Goal: Obtain resource: Download file/media

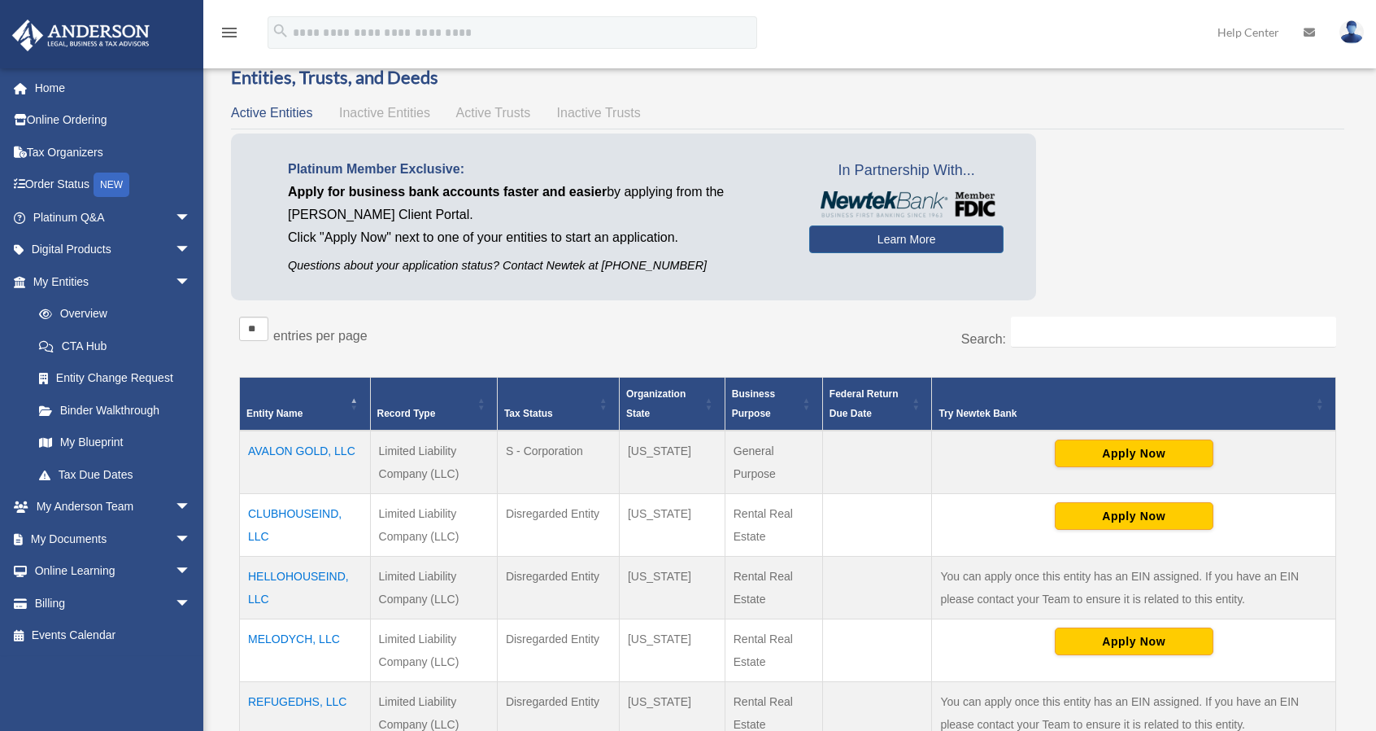
scroll to position [163, 0]
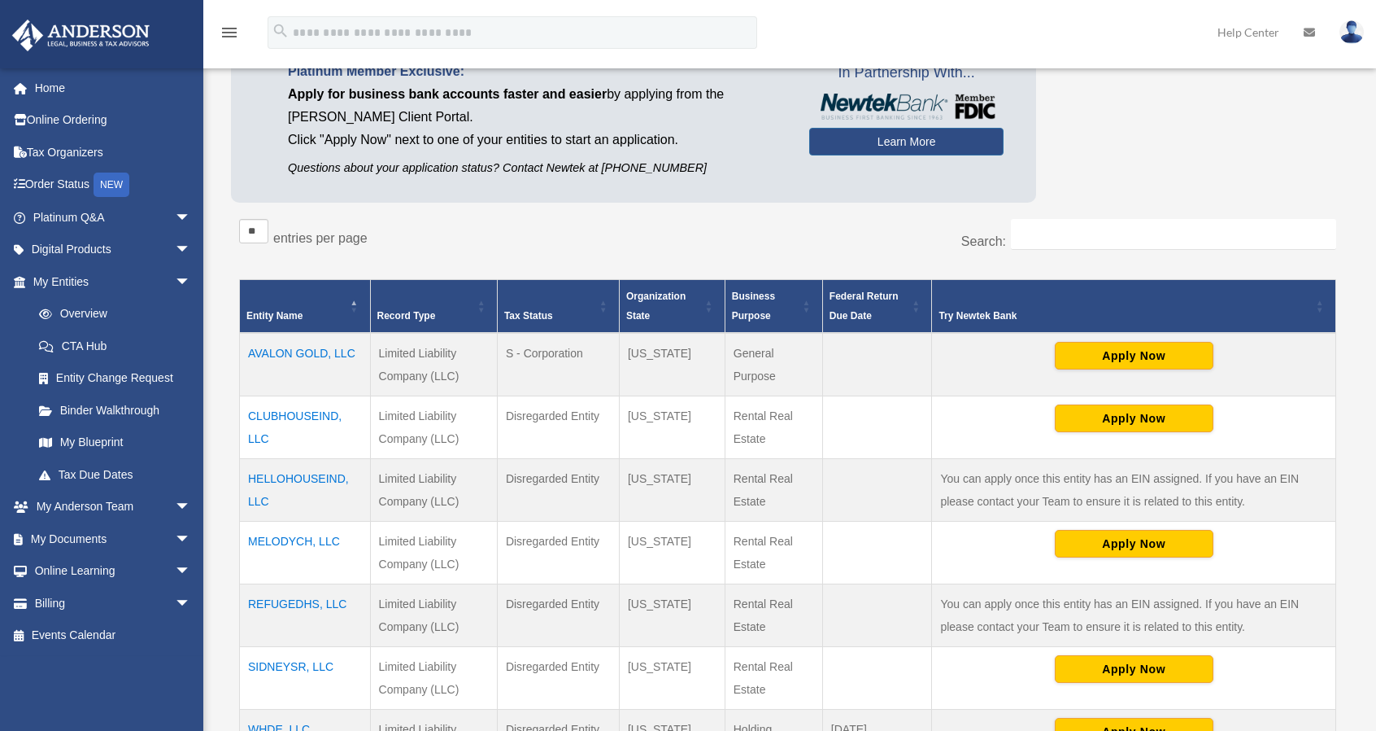
click at [302, 414] on td "CLUBHOUSEIND, LLC" at bounding box center [305, 426] width 131 height 63
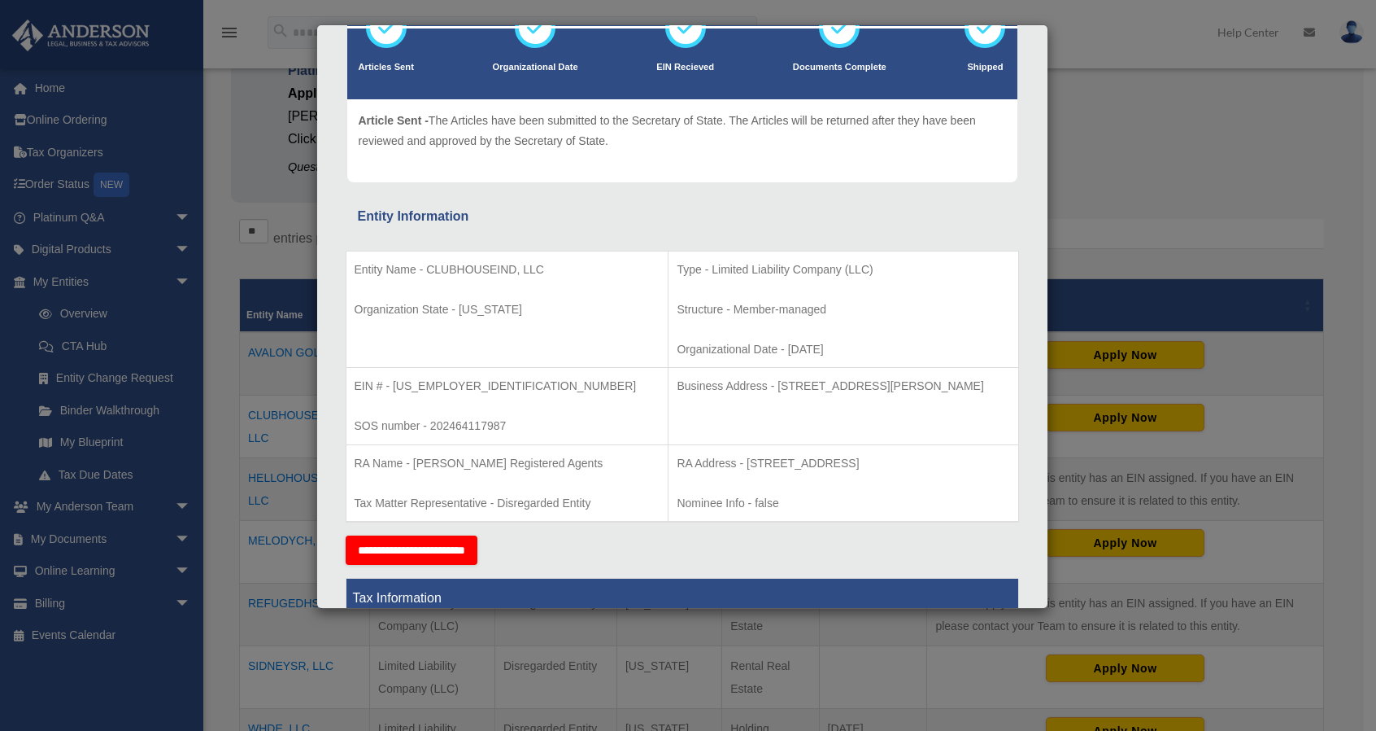
scroll to position [0, 0]
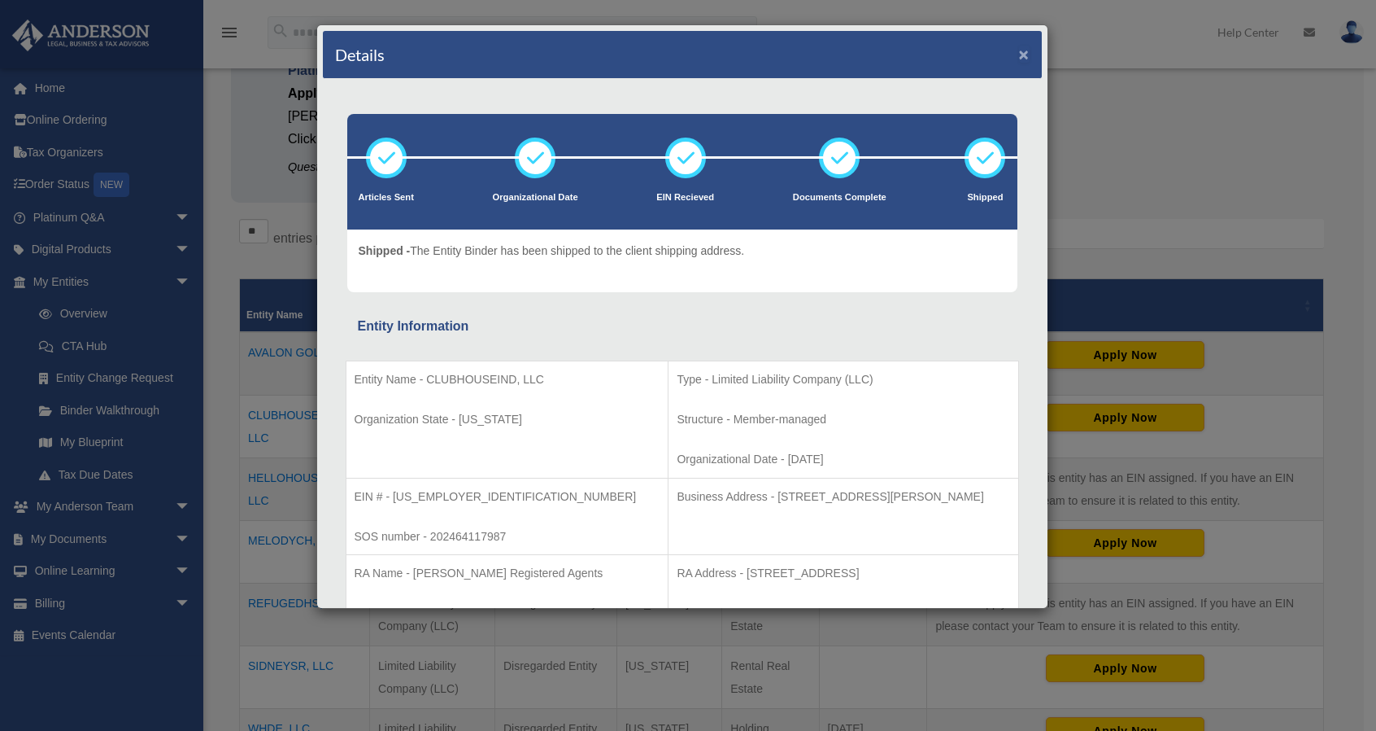
click at [1019, 55] on button "×" at bounding box center [1024, 54] width 11 height 17
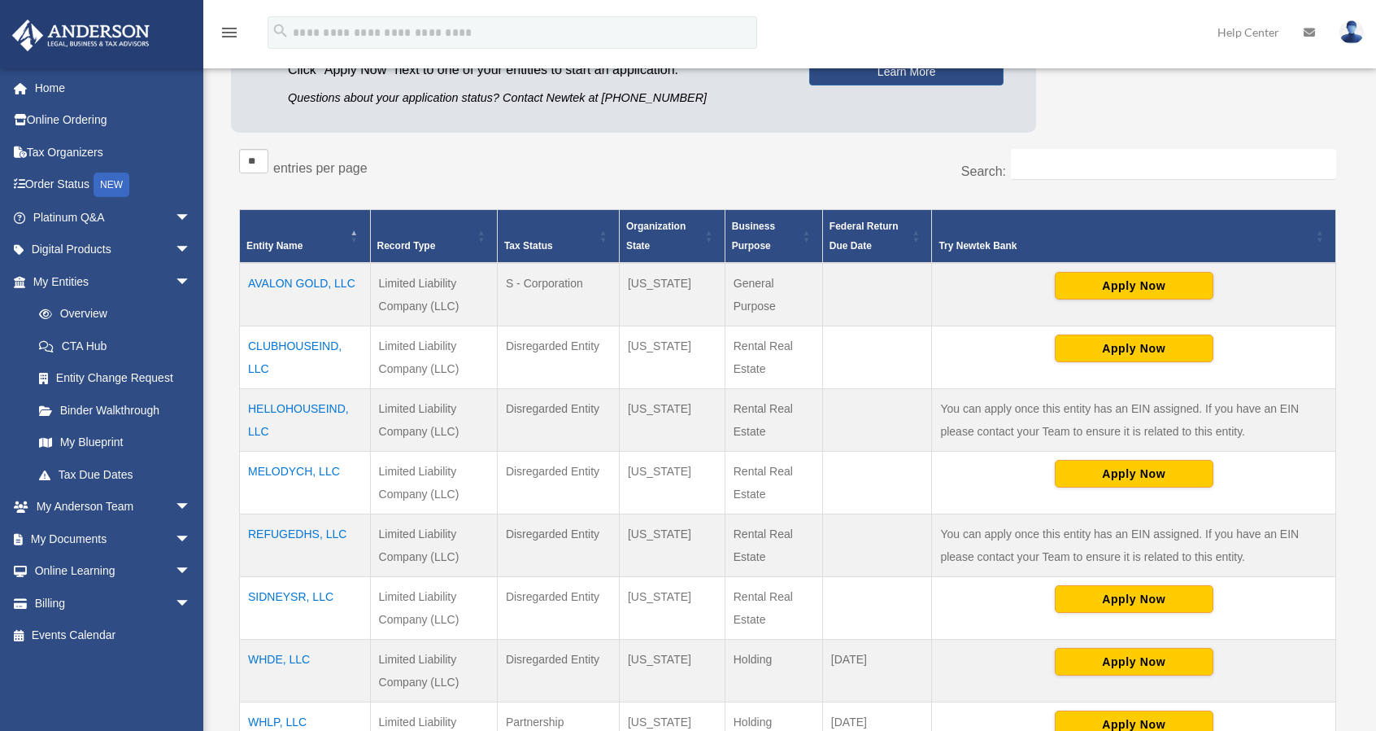
scroll to position [325, 0]
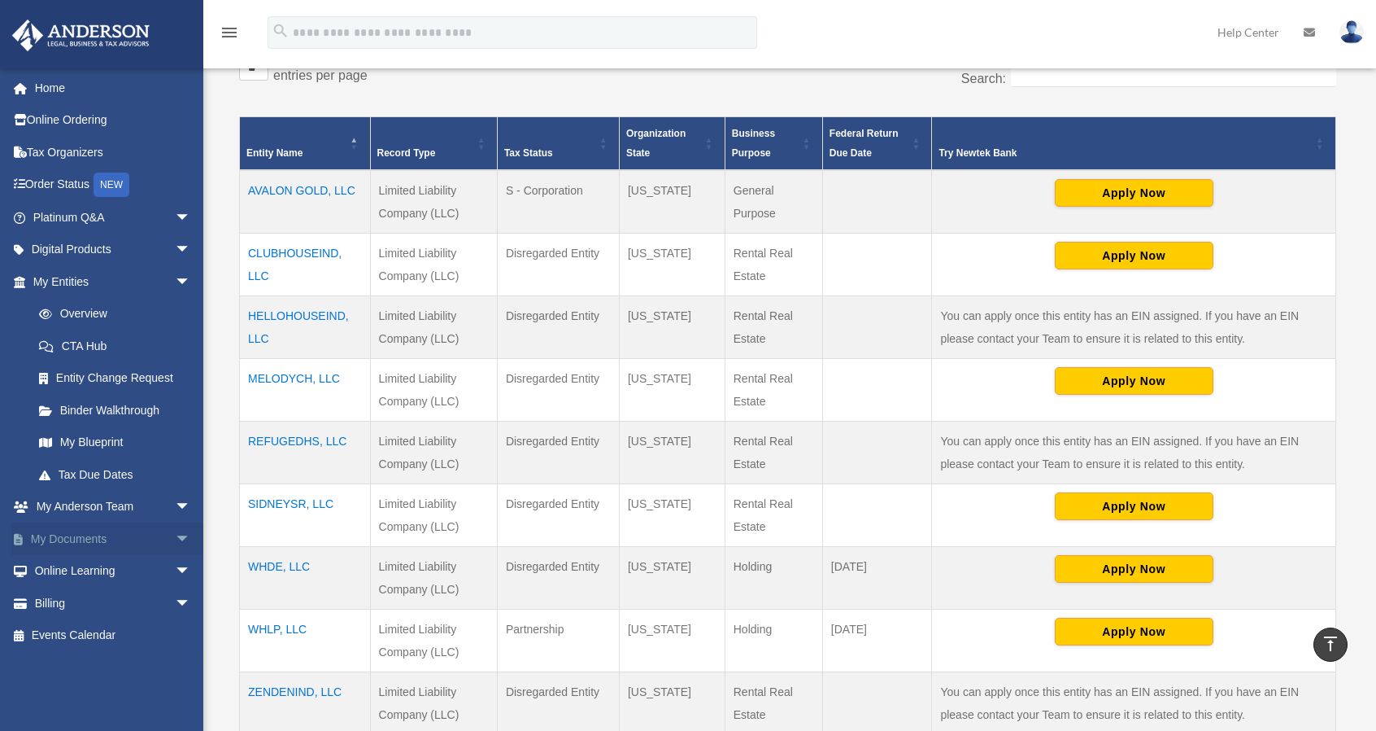
click at [175, 536] on span "arrow_drop_down" at bounding box center [191, 538] width 33 height 33
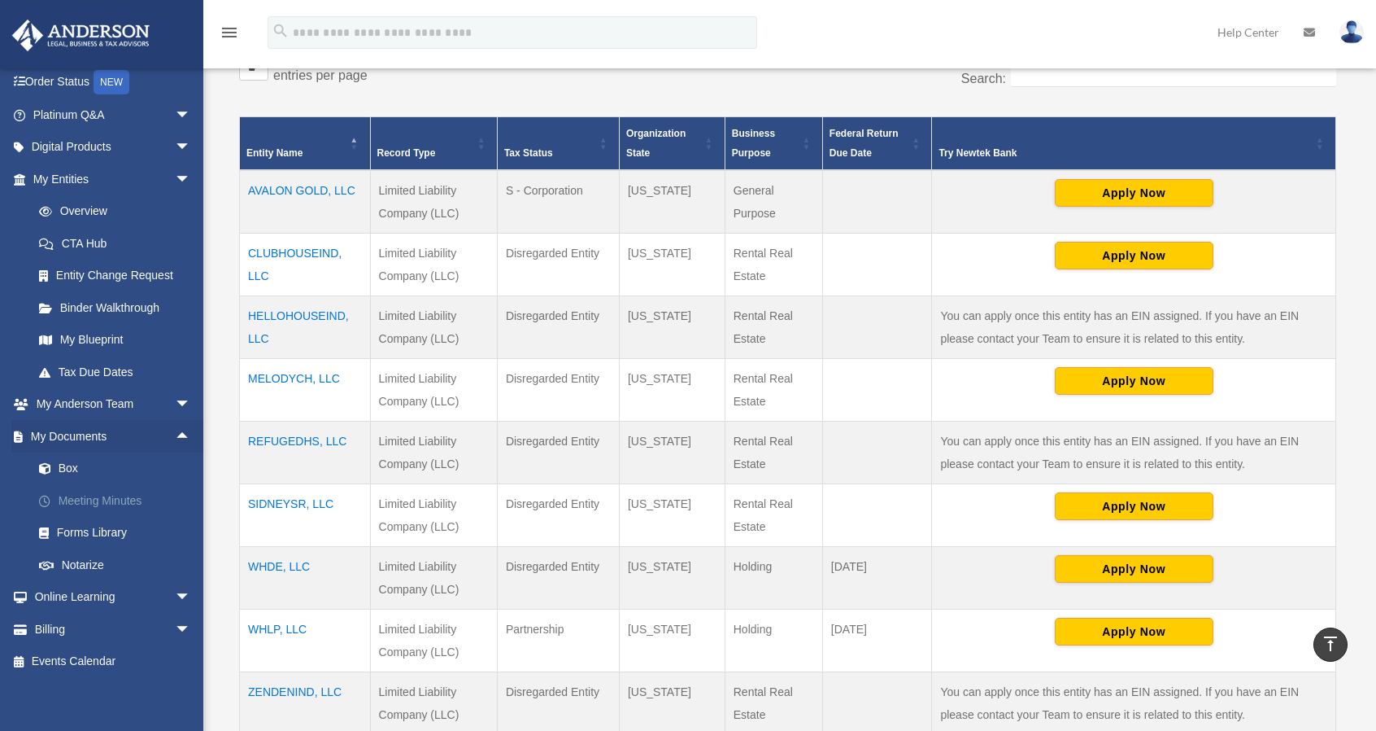
scroll to position [107, 0]
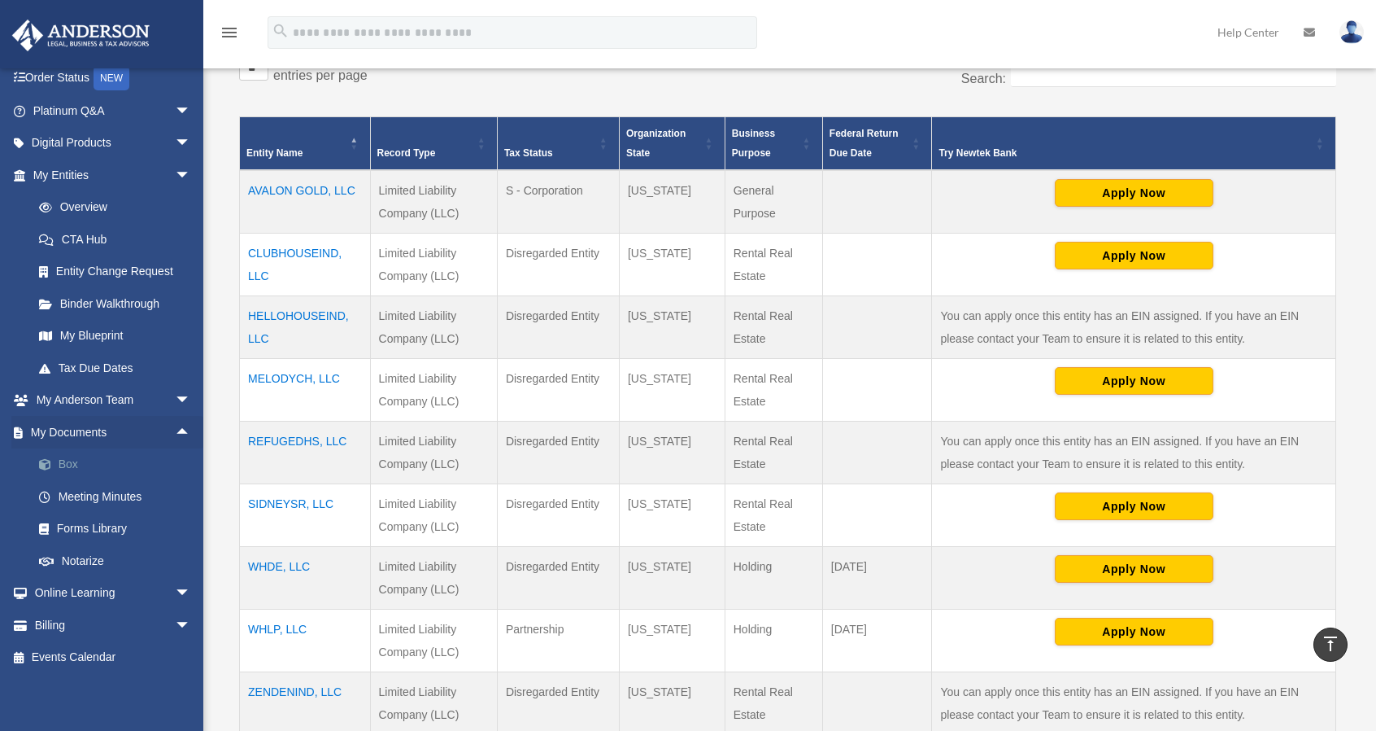
click at [65, 469] on link "Box" at bounding box center [119, 464] width 193 height 33
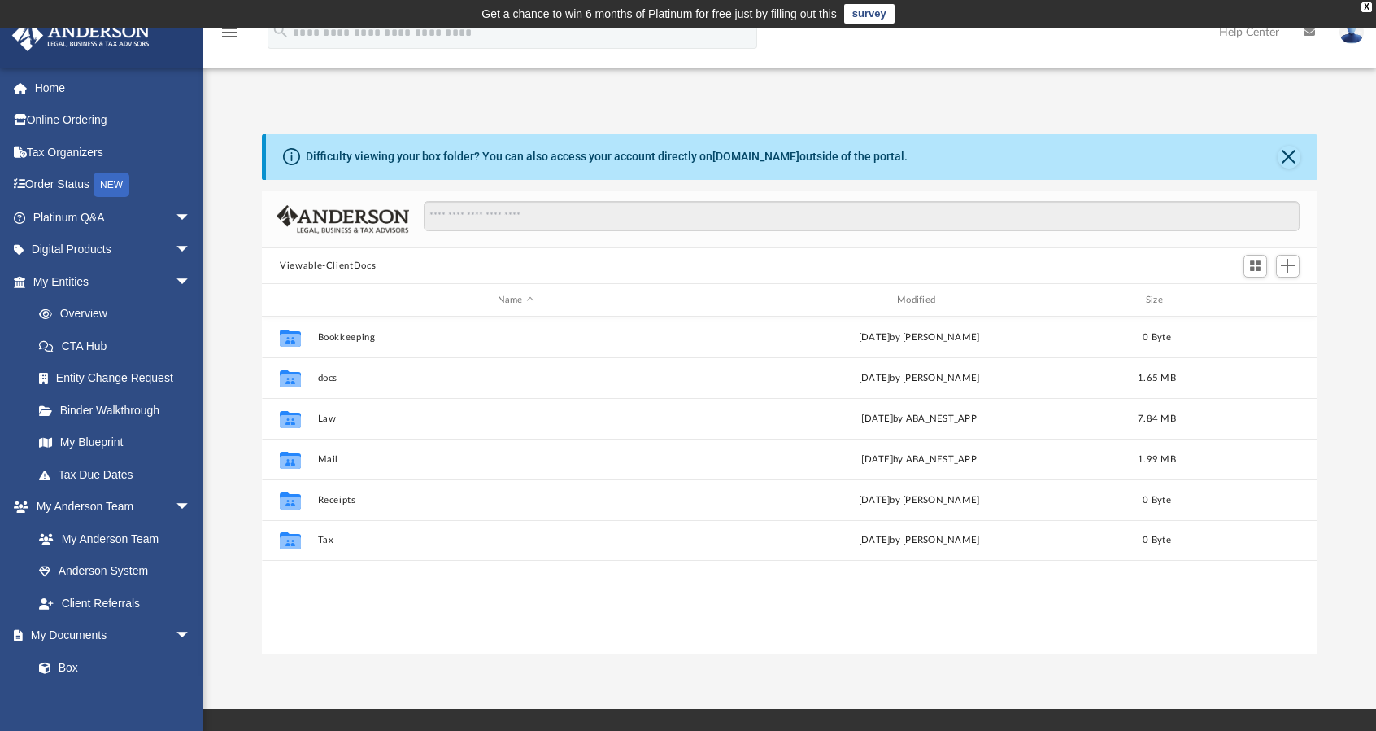
scroll to position [357, 1043]
click at [93, 568] on link "Anderson System" at bounding box center [119, 571] width 193 height 33
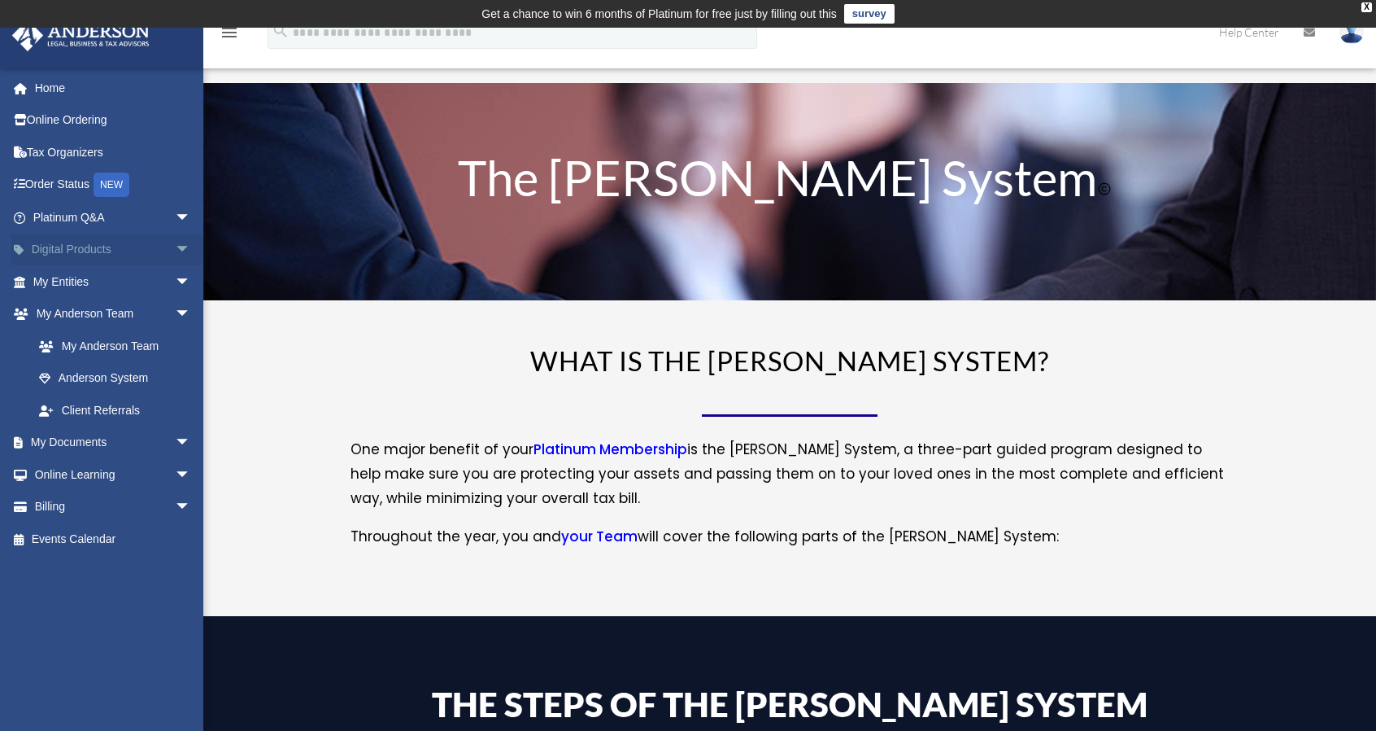
click at [175, 251] on span "arrow_drop_down" at bounding box center [191, 249] width 33 height 33
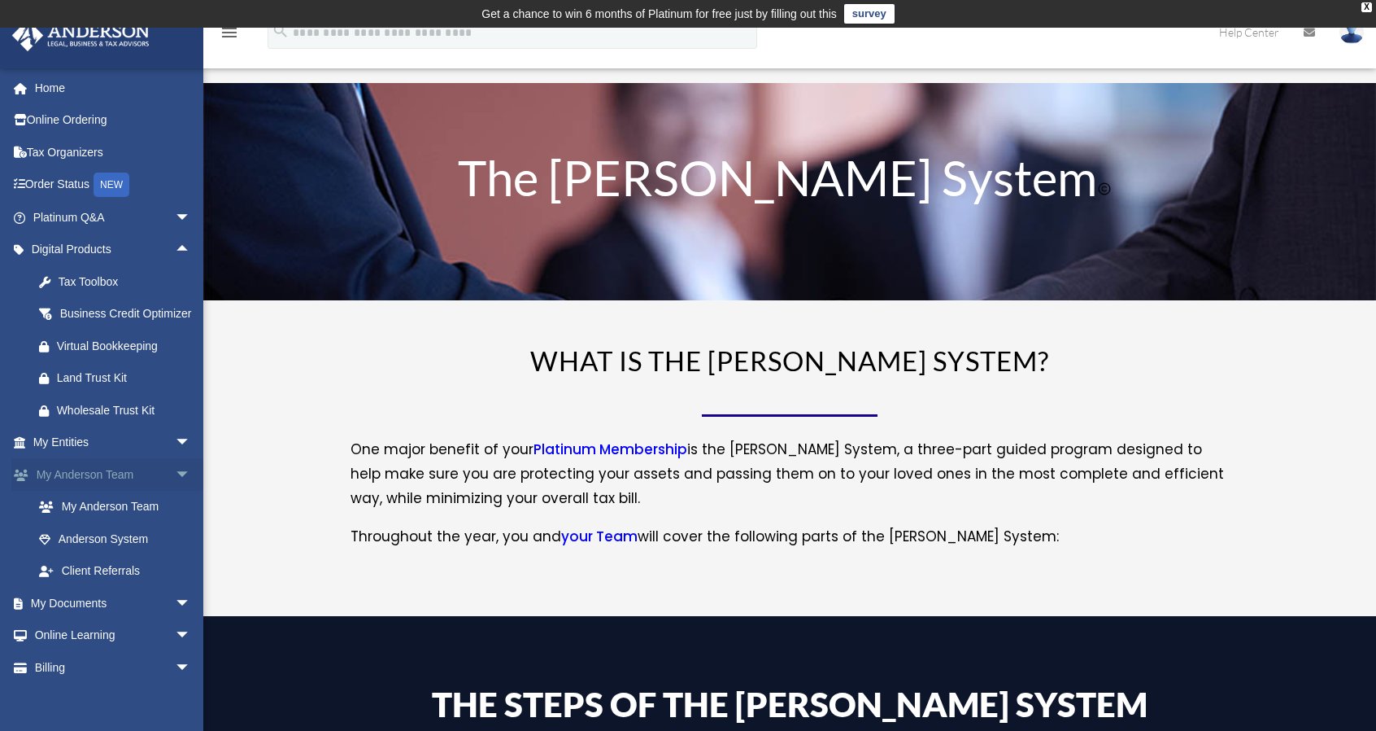
click at [89, 490] on link "My Anderson Team arrow_drop_down" at bounding box center [113, 474] width 204 height 33
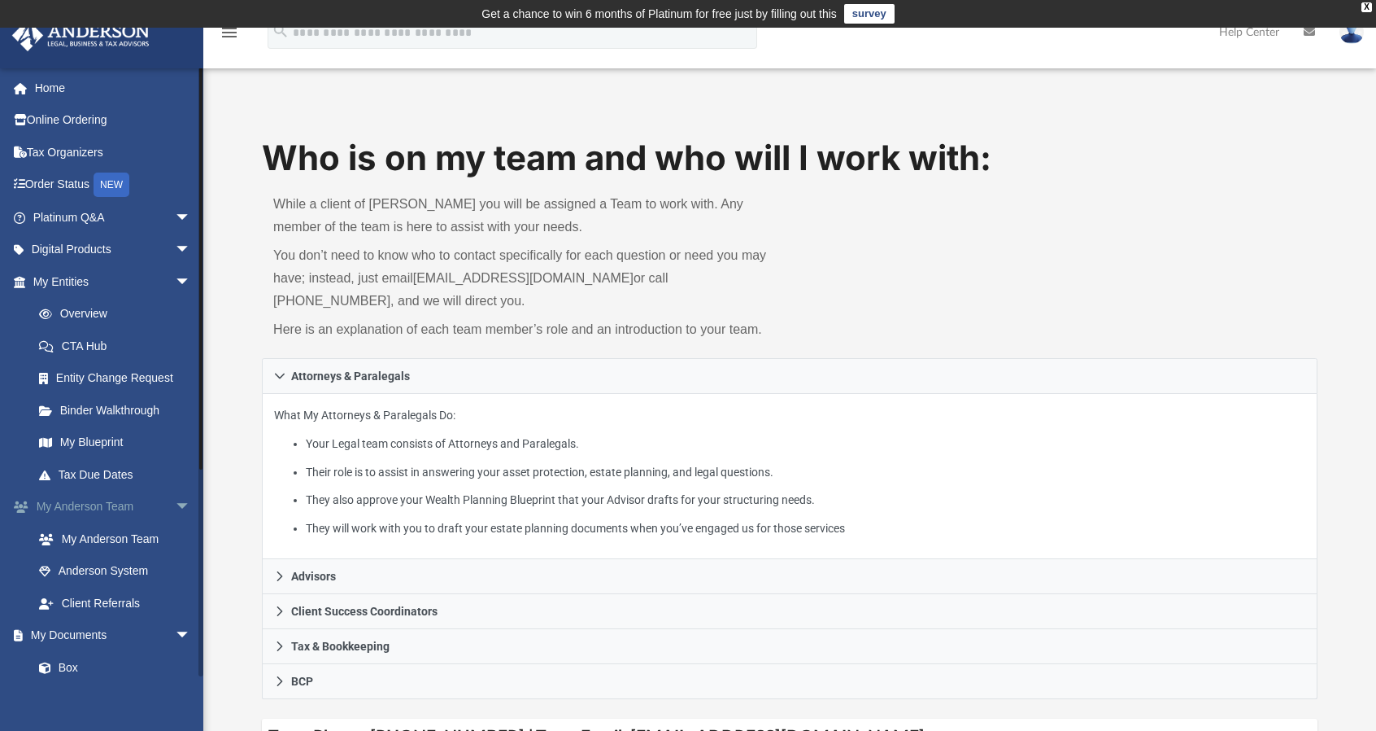
click at [117, 510] on link "My Anderson Team arrow_drop_down" at bounding box center [113, 507] width 204 height 33
click at [90, 309] on link "Overview" at bounding box center [119, 314] width 193 height 33
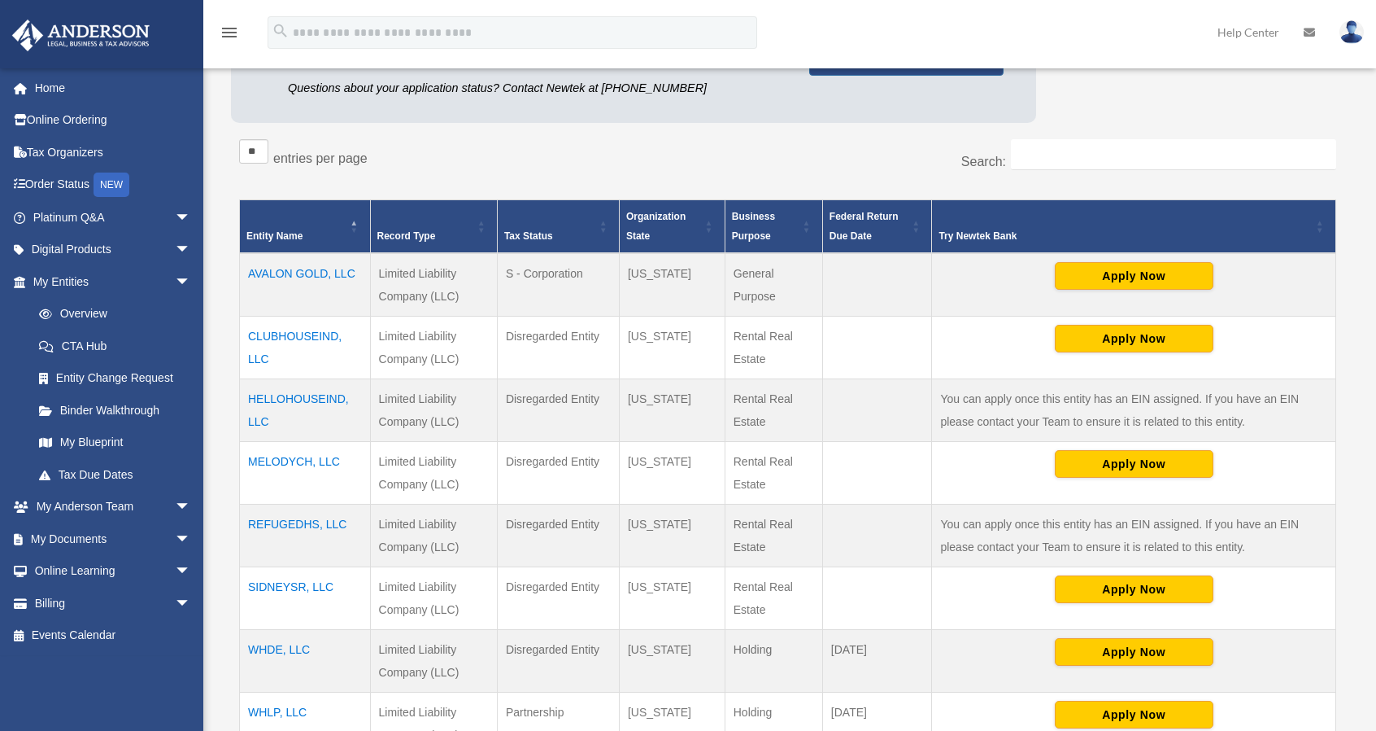
scroll to position [244, 0]
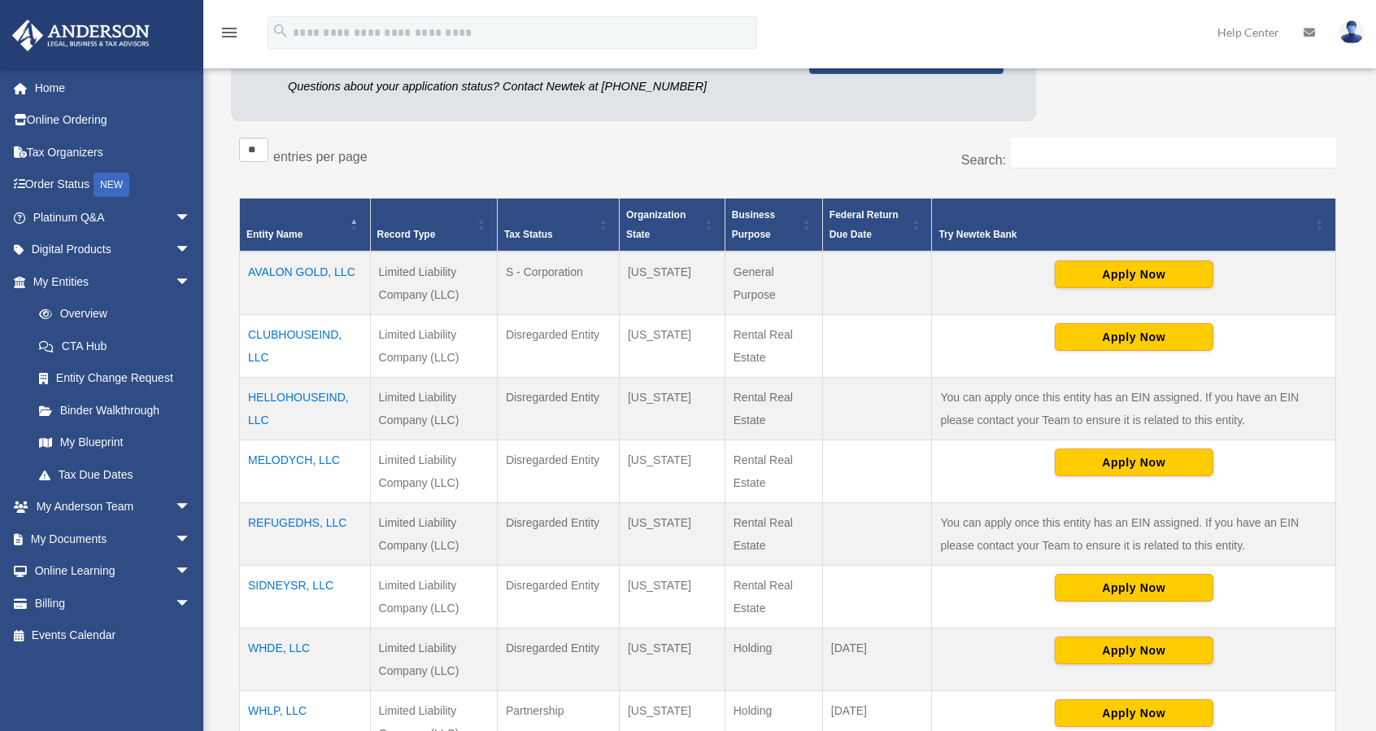
click at [308, 334] on td "CLUBHOUSEIND, LLC" at bounding box center [305, 345] width 131 height 63
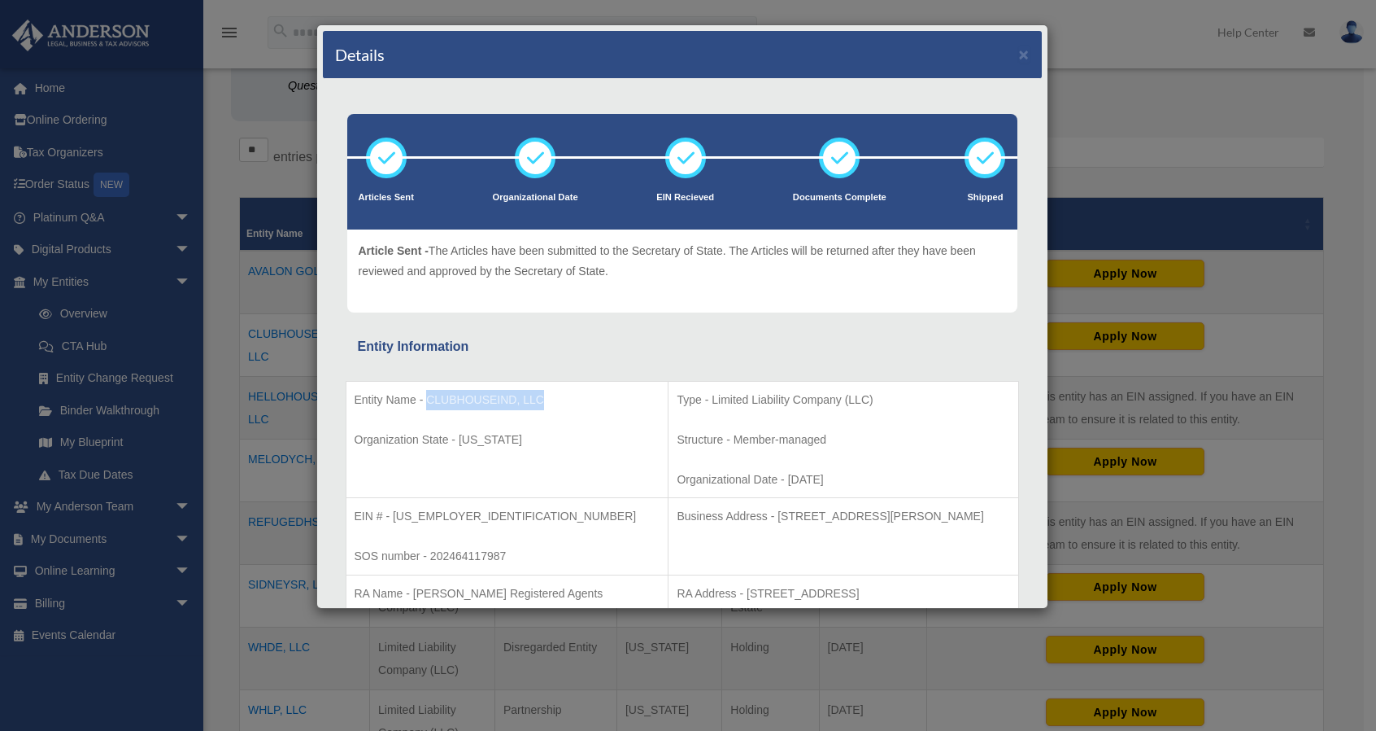
drag, startPoint x: 426, startPoint y: 398, endPoint x: 543, endPoint y: 394, distance: 117.2
click at [543, 394] on p "Entity Name - CLUBHOUSEIND, LLC" at bounding box center [508, 400] width 306 height 20
click at [517, 403] on p "Entity Name - CLUBHOUSEIND, LLC" at bounding box center [508, 400] width 306 height 20
drag, startPoint x: 513, startPoint y: 403, endPoint x: 430, endPoint y: 398, distance: 83.9
click at [430, 398] on p "Entity Name - CLUBHOUSEIND, LLC" at bounding box center [508, 400] width 306 height 20
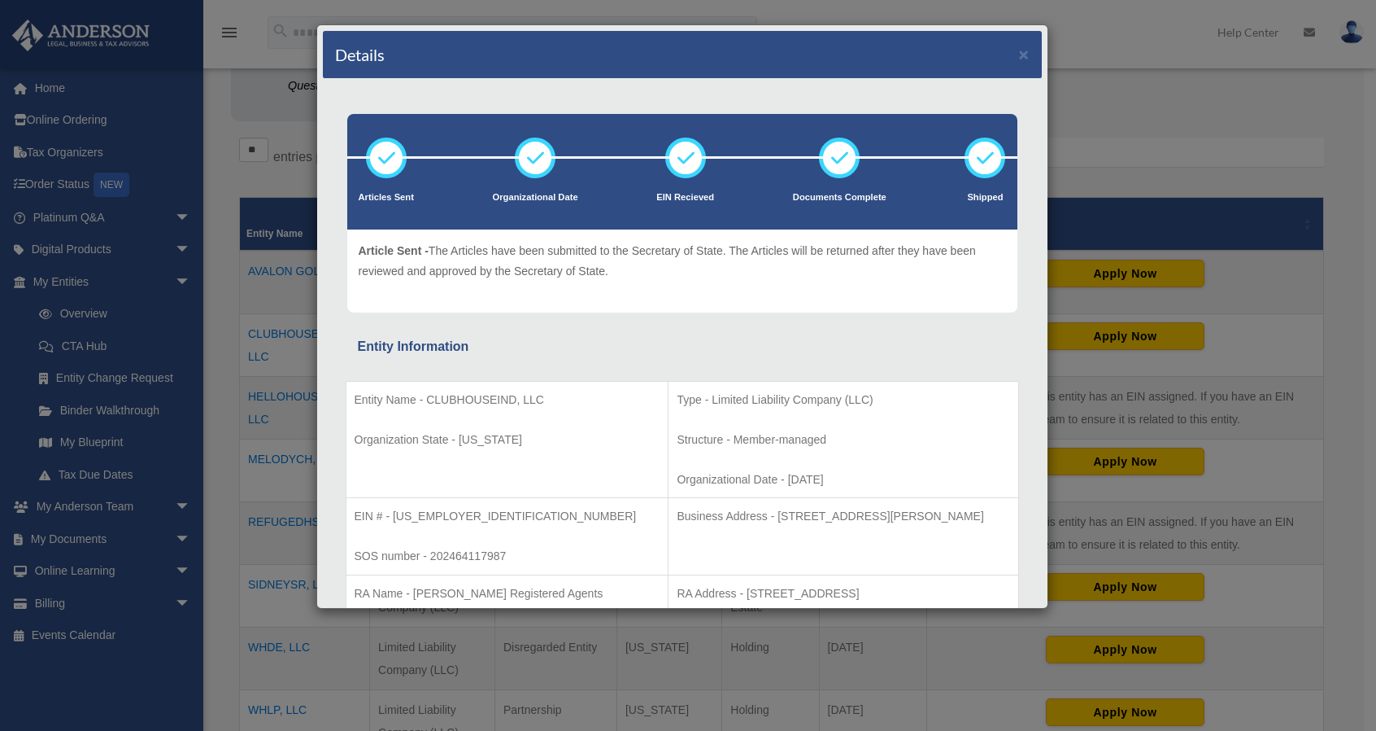
click at [467, 409] on td "Entity Name - CLUBHOUSEIND, LLC Organization State - California" at bounding box center [507, 439] width 323 height 117
drag, startPoint x: 428, startPoint y: 398, endPoint x: 545, endPoint y: 400, distance: 117.2
click at [545, 400] on p "Entity Name - CLUBHOUSEIND, LLC" at bounding box center [508, 400] width 306 height 20
click at [521, 401] on p "Entity Name - CLUBHOUSEIND, LLC" at bounding box center [508, 400] width 306 height 20
click at [452, 403] on p "Entity Name - CLUBHOUSEIND, LLC" at bounding box center [508, 400] width 306 height 20
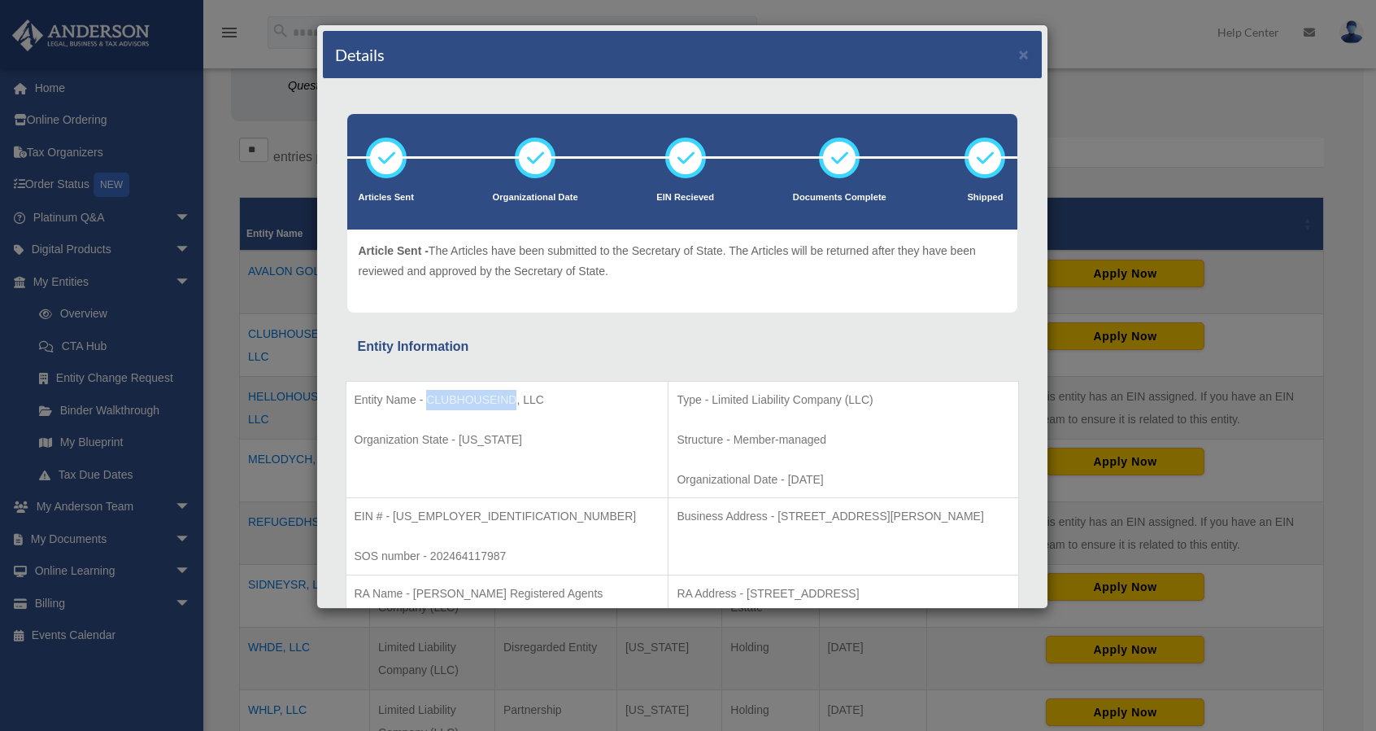
click at [452, 403] on p "Entity Name - CLUBHOUSEIND, LLC" at bounding box center [508, 400] width 306 height 20
copy p "CLUBHOUSEIND"
click at [554, 396] on p "Entity Name - CLUBHOUSEIND, LLC" at bounding box center [508, 400] width 306 height 20
drag, startPoint x: 547, startPoint y: 399, endPoint x: 427, endPoint y: 399, distance: 120.4
click at [427, 398] on p "Entity Name - CLUBHOUSEIND, LLC" at bounding box center [508, 400] width 306 height 20
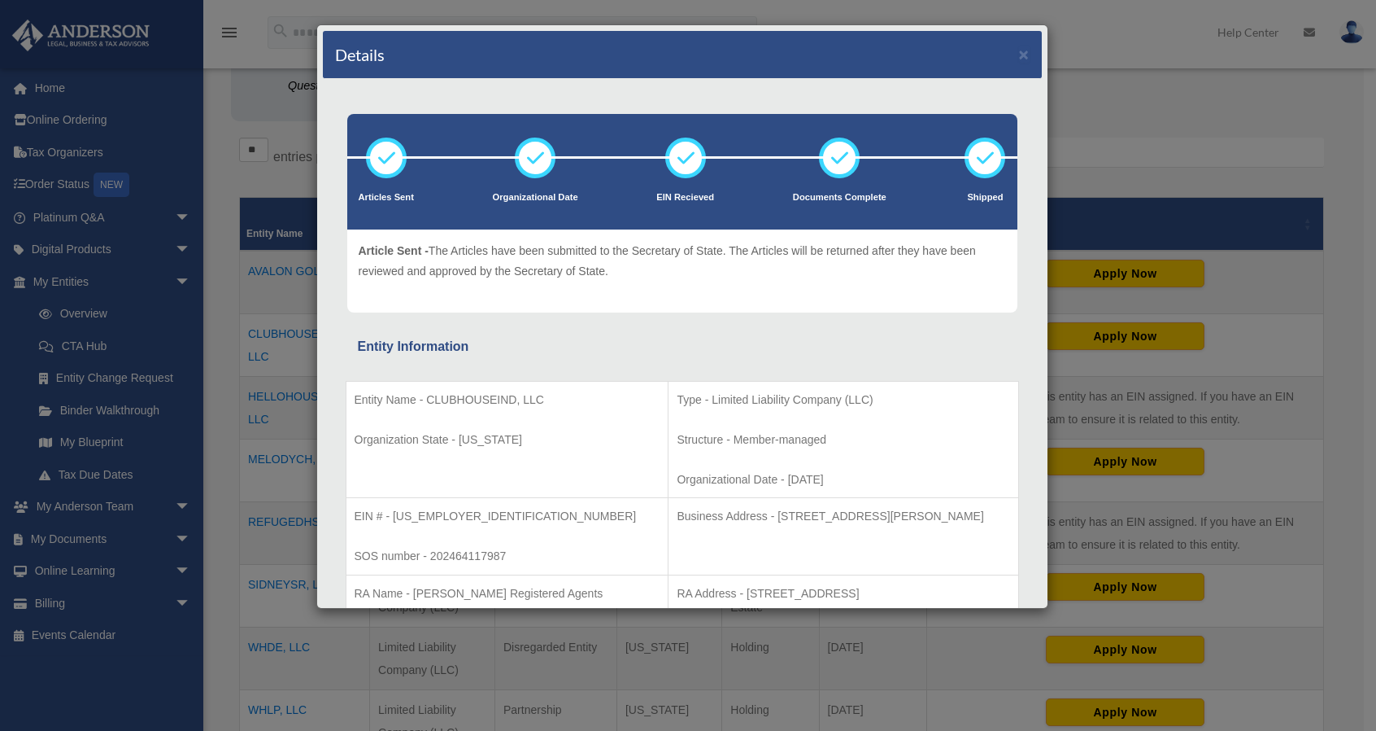
click at [513, 434] on p "Organization State - California" at bounding box center [508, 440] width 306 height 20
drag, startPoint x: 511, startPoint y: 439, endPoint x: 354, endPoint y: 397, distance: 162.6
click at [354, 397] on td "Entity Name - CLUBHOUSEIND, LLC Organization State - California" at bounding box center [507, 439] width 323 height 117
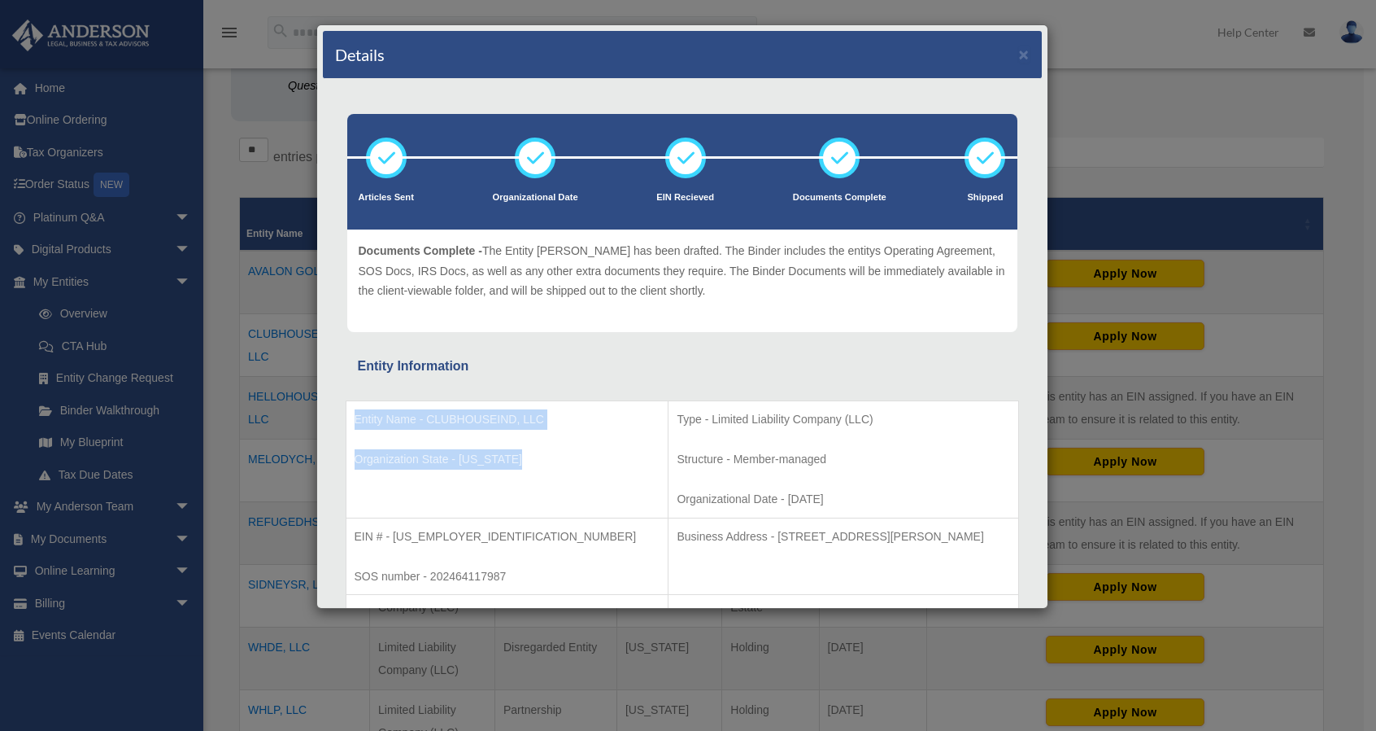
copy td "Entity Name - CLUBHOUSEIND, LLC Organization State - California"
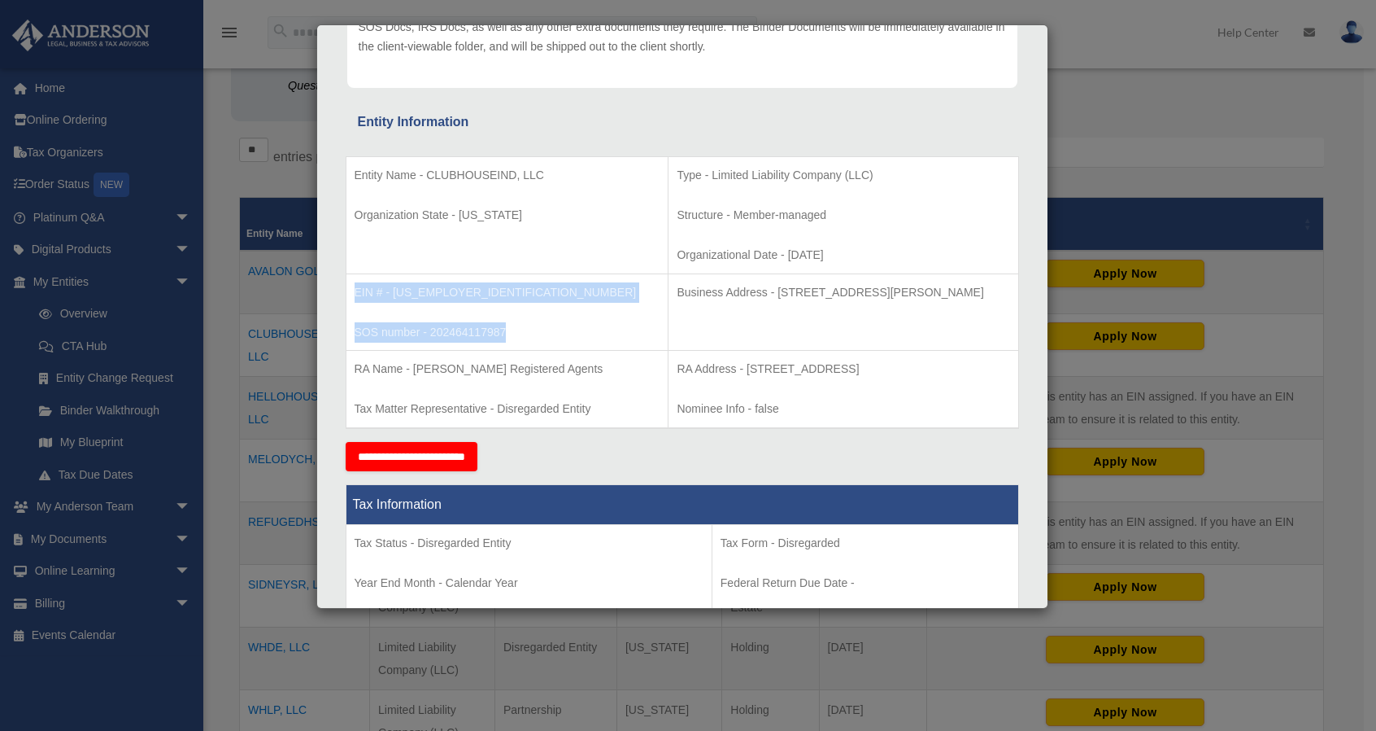
drag, startPoint x: 513, startPoint y: 333, endPoint x: 355, endPoint y: 295, distance: 163.0
click at [355, 295] on td "EIN # - 33-1464715 SOS number - 202464117987" at bounding box center [507, 311] width 323 height 77
copy td "EIN # - 33-1464715 SOS number - 202464117987"
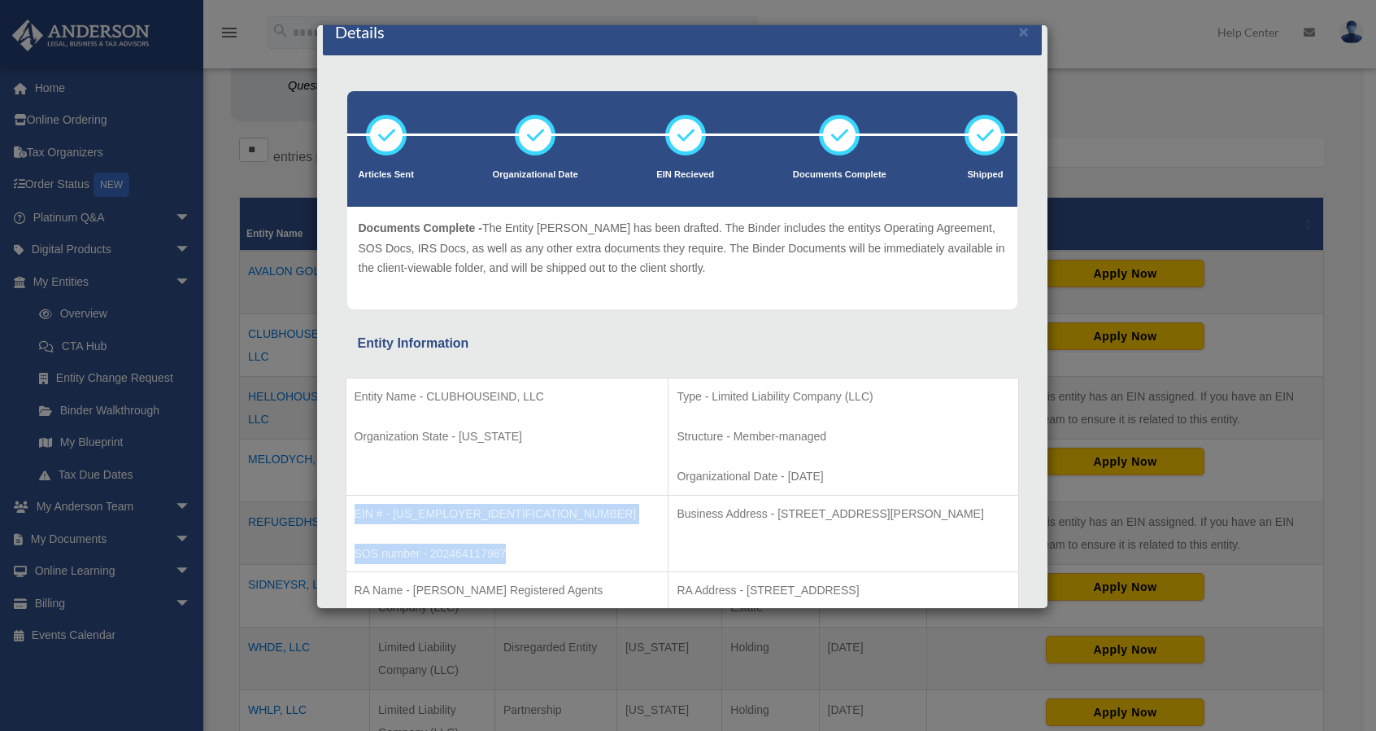
scroll to position [0, 0]
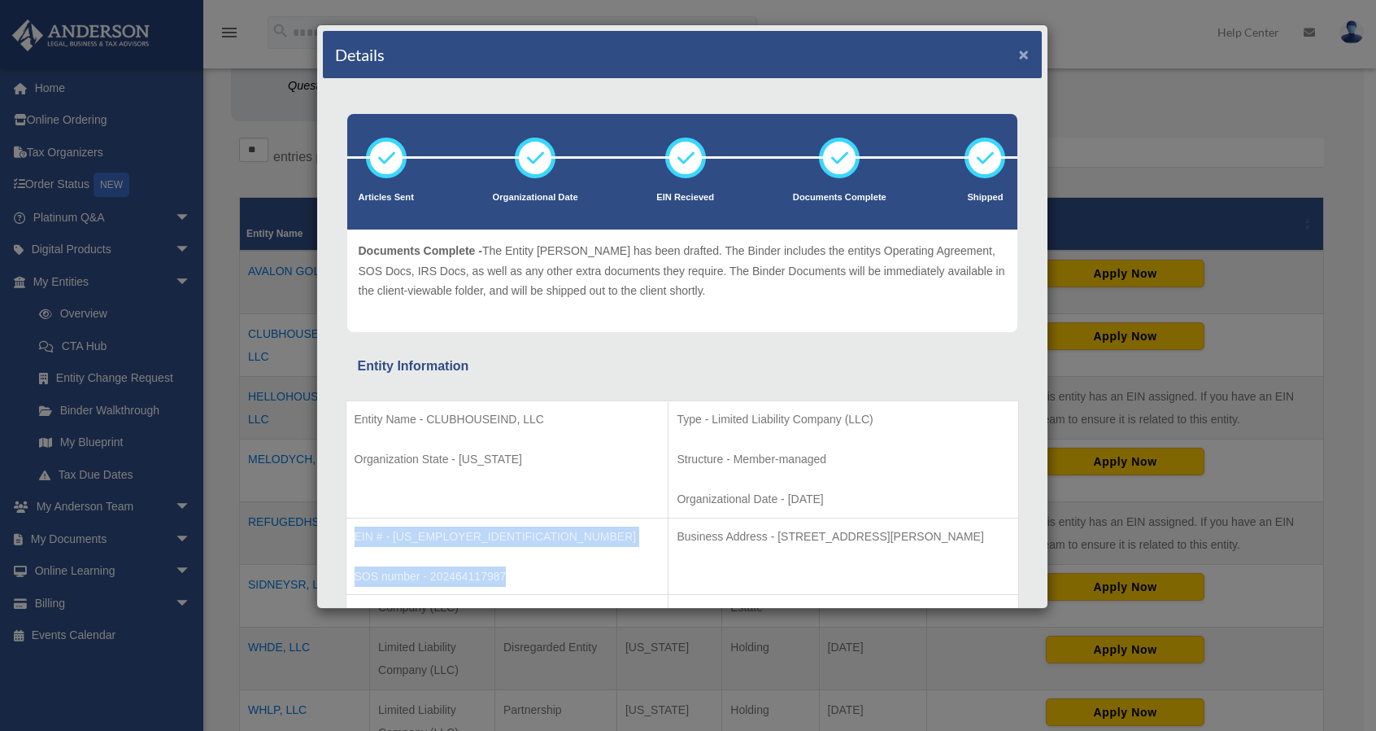
click at [1019, 51] on button "×" at bounding box center [1024, 54] width 11 height 17
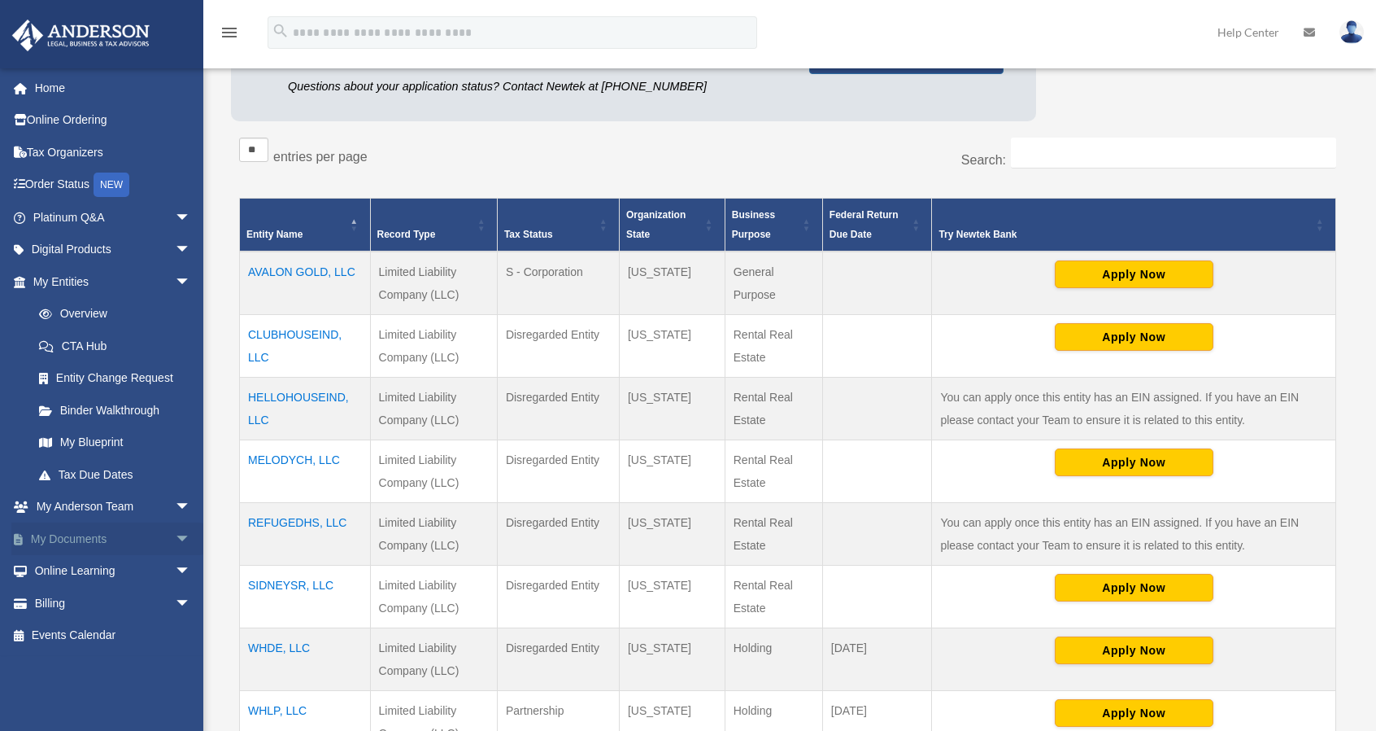
click at [175, 528] on span "arrow_drop_down" at bounding box center [191, 538] width 33 height 33
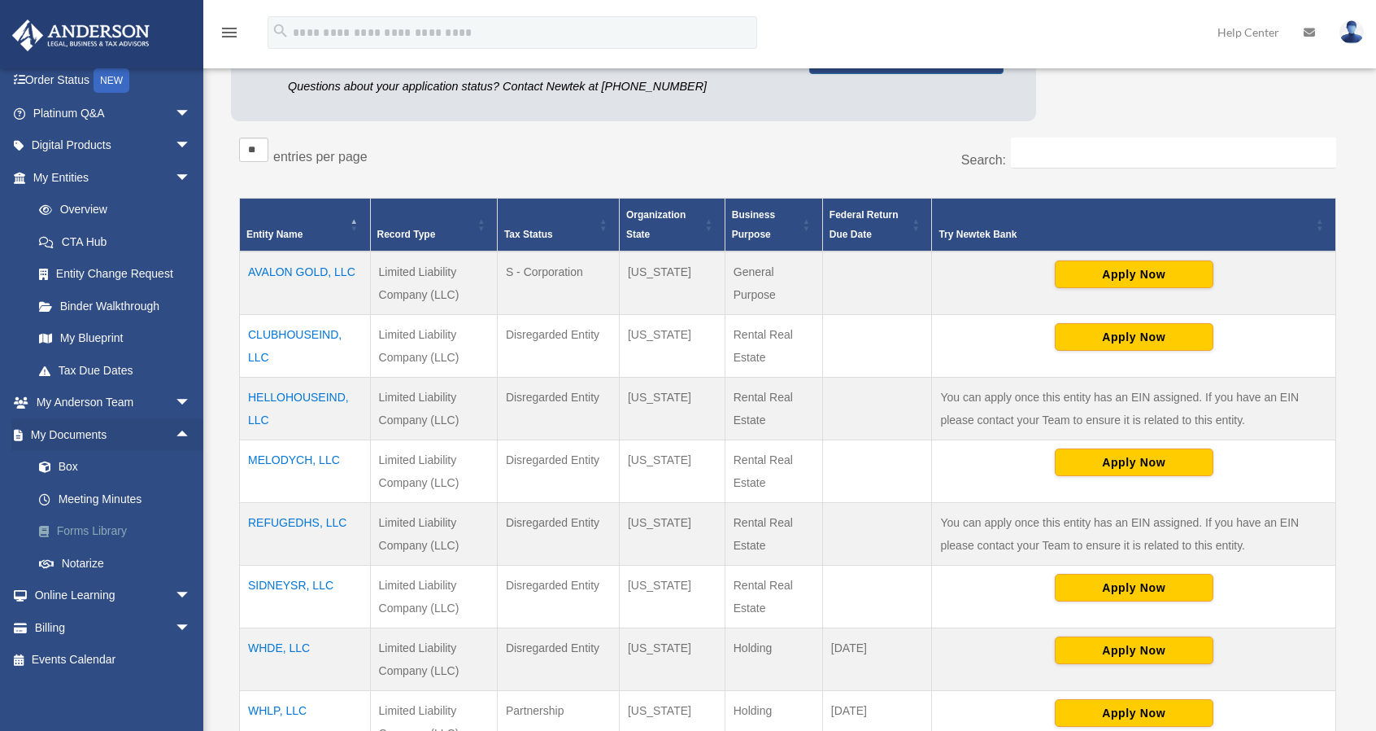
scroll to position [107, 0]
click at [76, 465] on link "Box" at bounding box center [119, 464] width 193 height 33
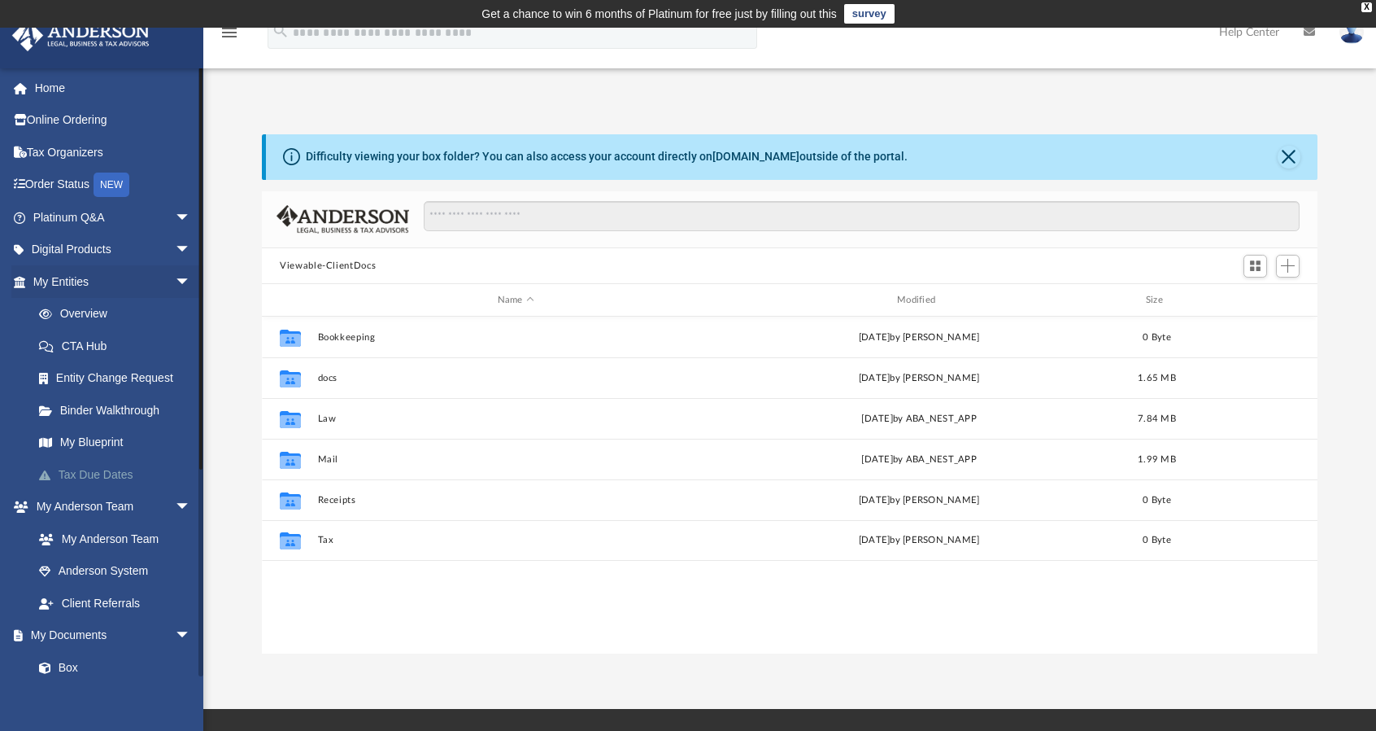
scroll to position [357, 1043]
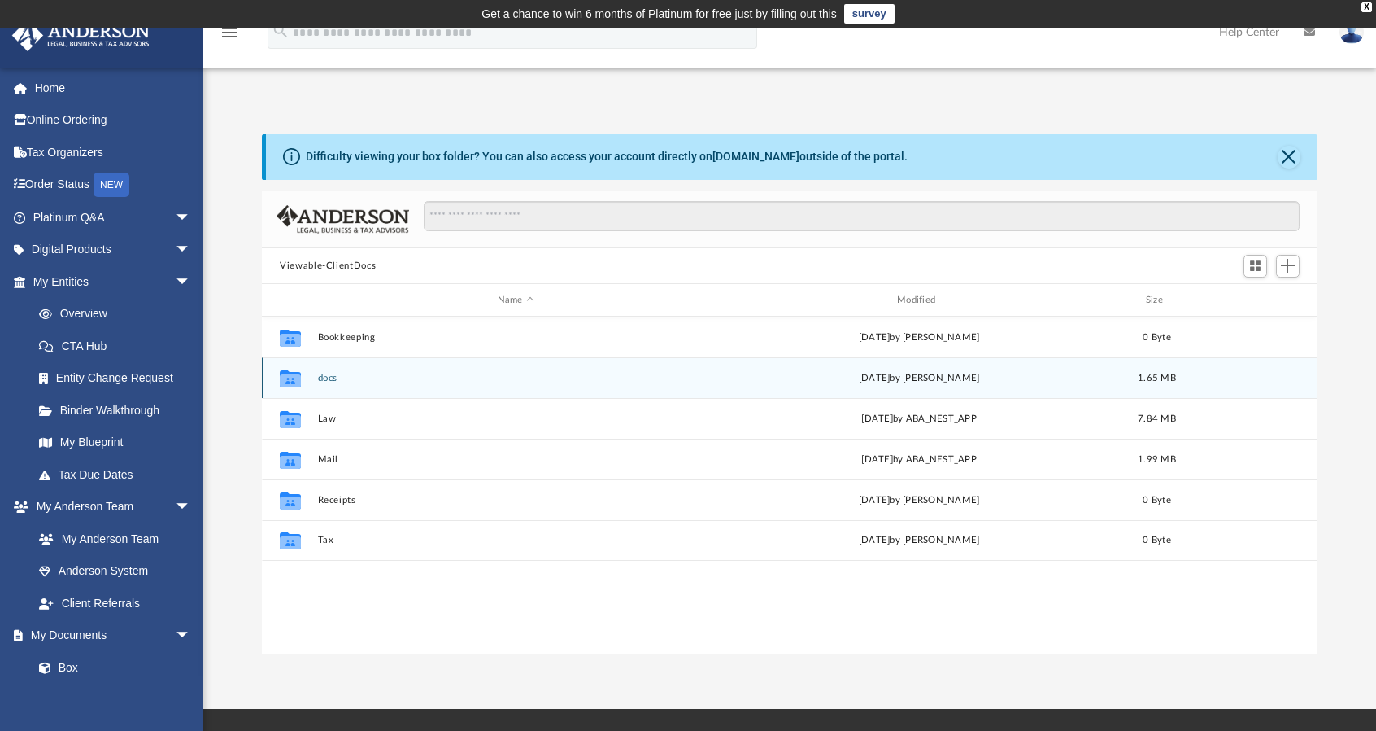
click at [293, 380] on icon "grid" at bounding box center [290, 378] width 21 height 17
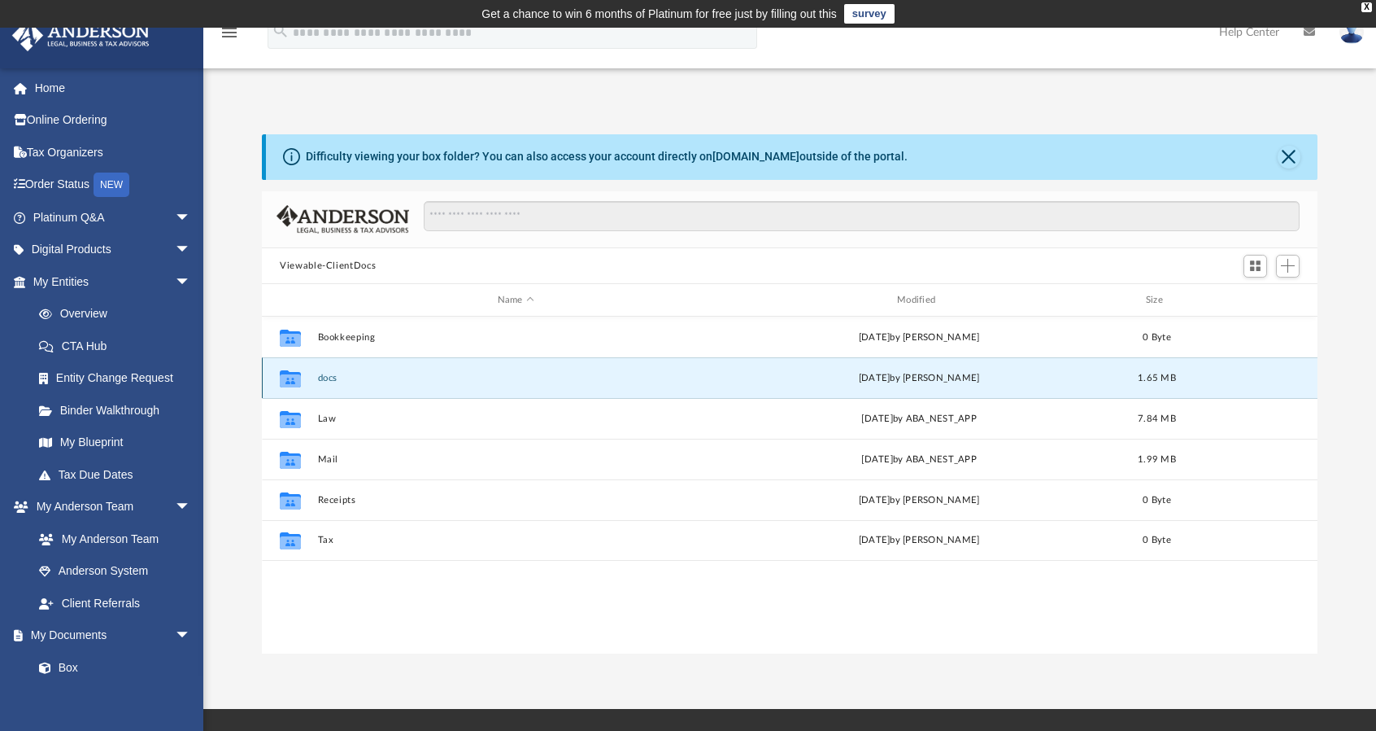
click at [327, 378] on button "docs" at bounding box center [516, 378] width 396 height 11
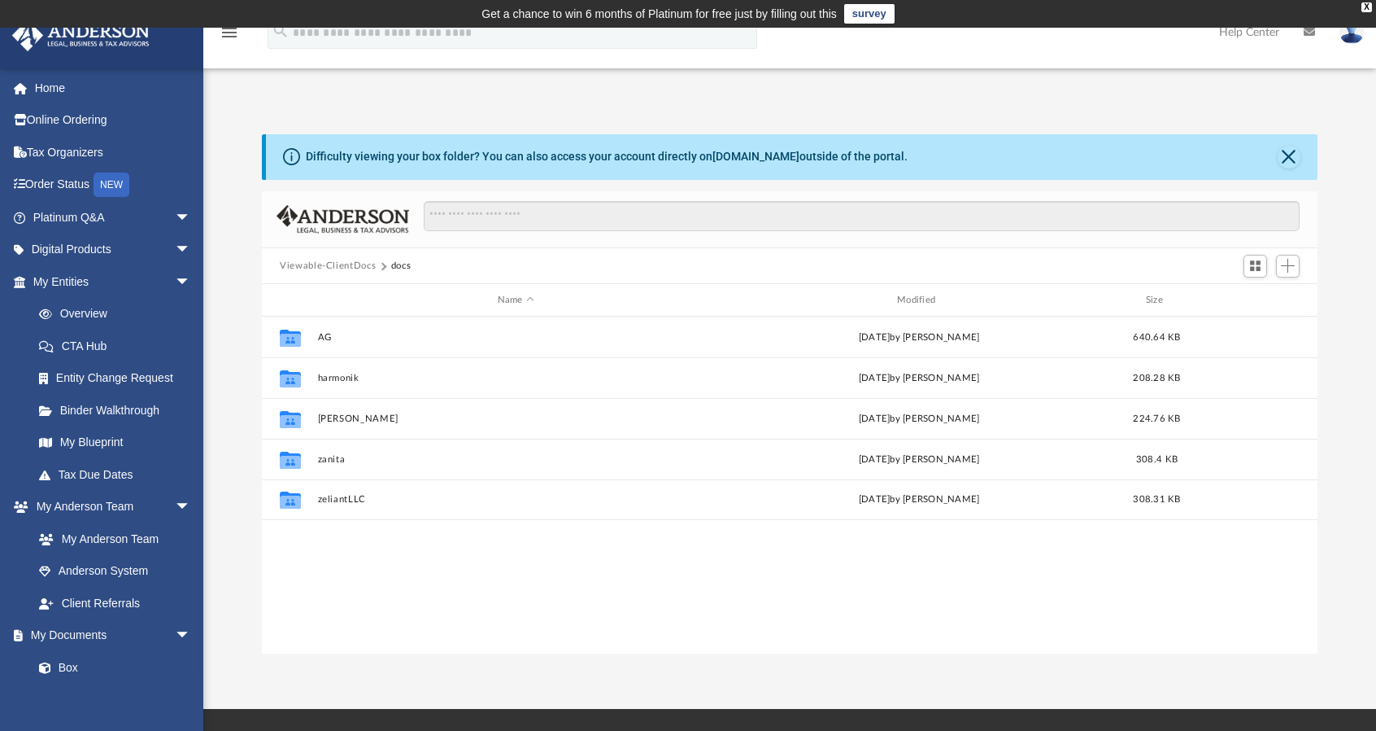
click at [356, 264] on button "Viewable-ClientDocs" at bounding box center [328, 266] width 96 height 15
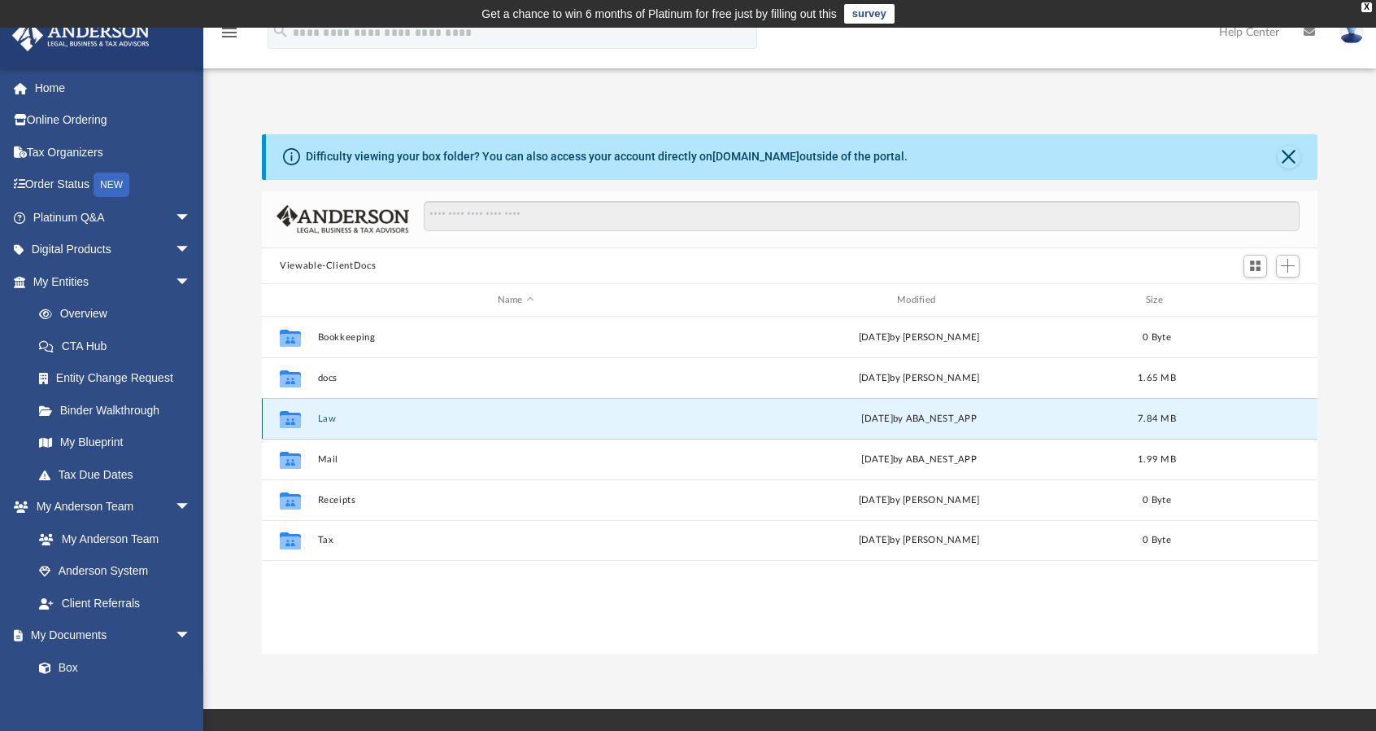
click at [324, 419] on button "Law" at bounding box center [516, 418] width 396 height 11
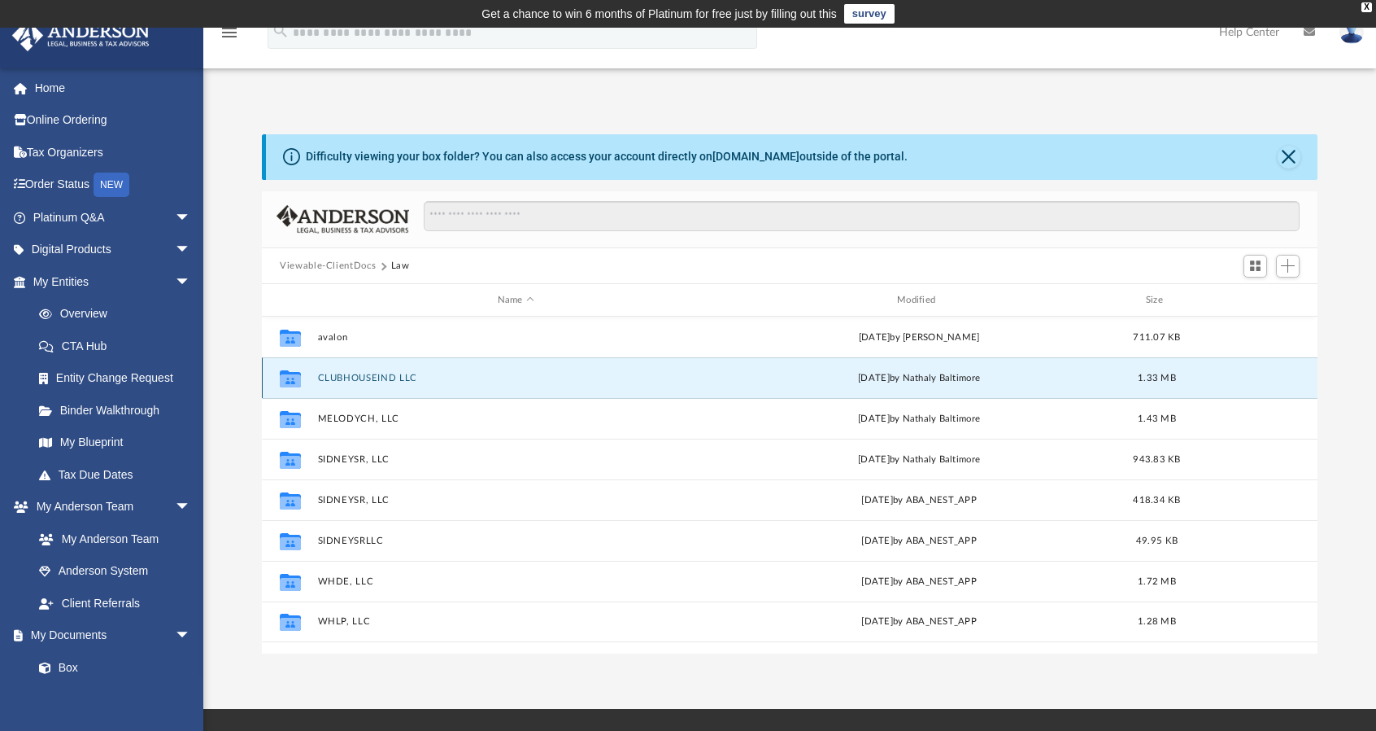
click at [356, 377] on button "CLUBHOUSEIND LLC" at bounding box center [516, 378] width 396 height 11
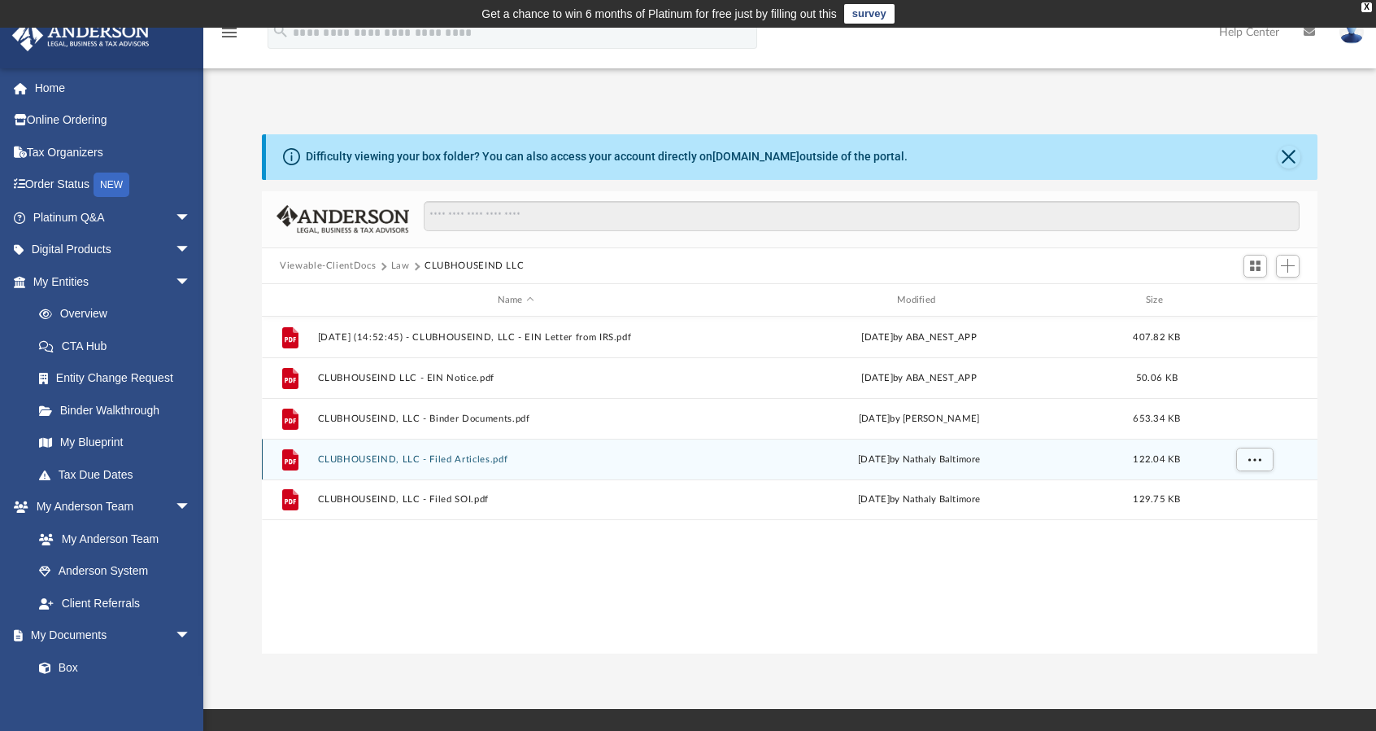
click at [448, 460] on button "CLUBHOUSEIND, LLC - Filed Articles.pdf" at bounding box center [516, 459] width 396 height 11
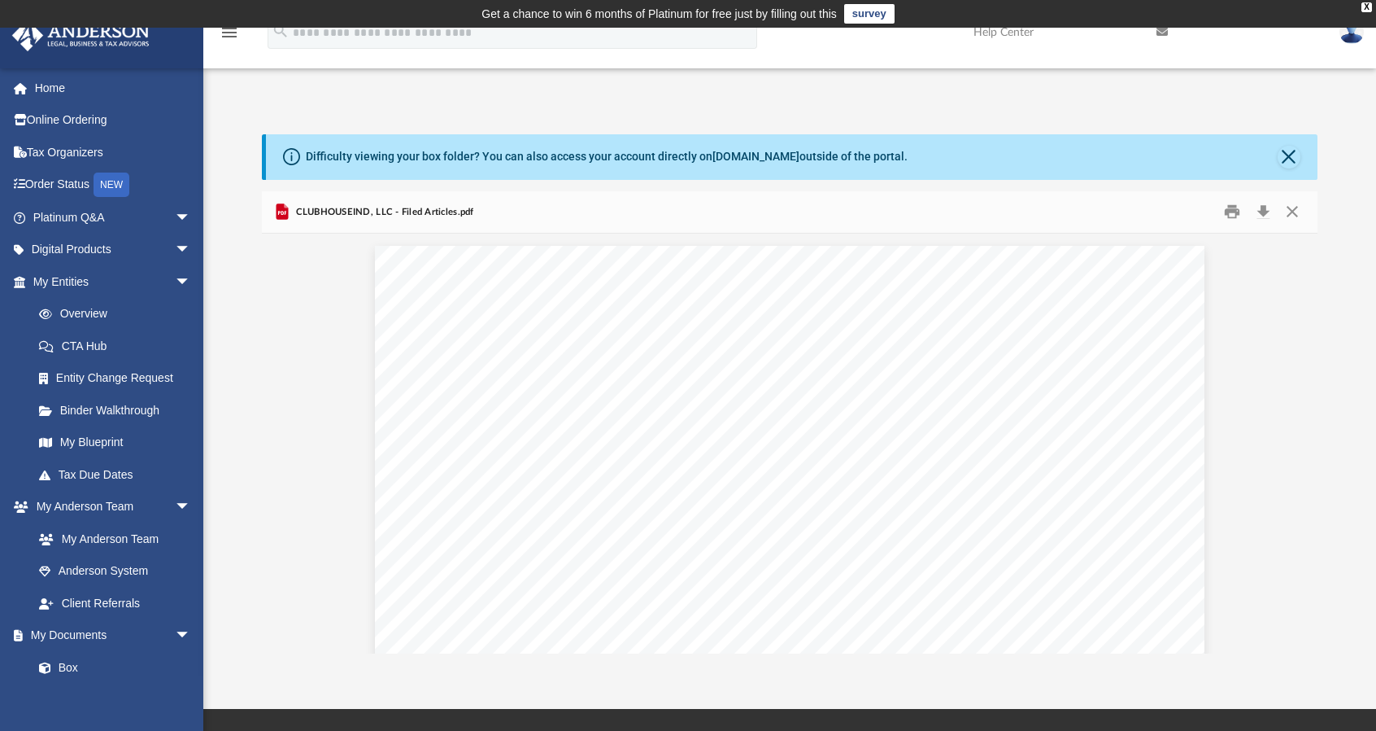
scroll to position [0, 0]
click at [280, 450] on button "Preview" at bounding box center [280, 444] width 36 height 46
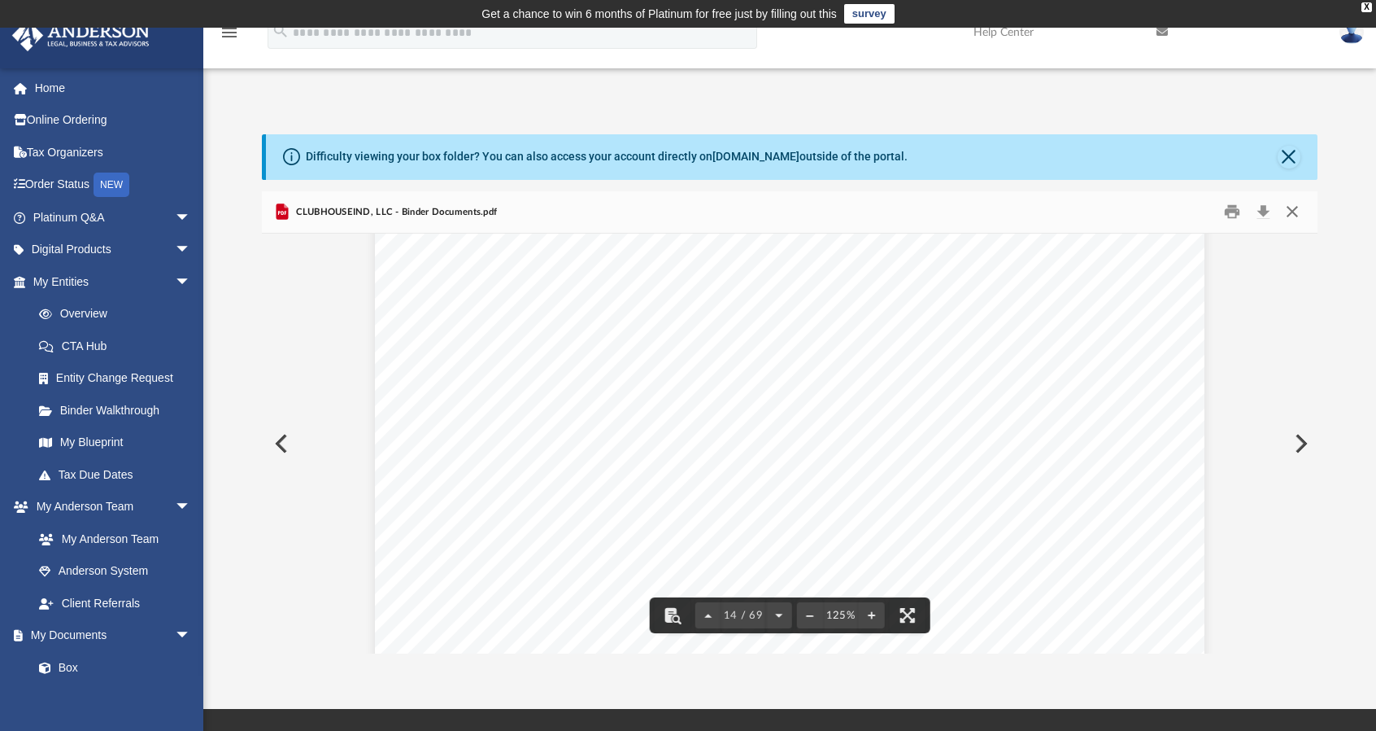
click at [1292, 213] on button "Close" at bounding box center [1292, 211] width 29 height 25
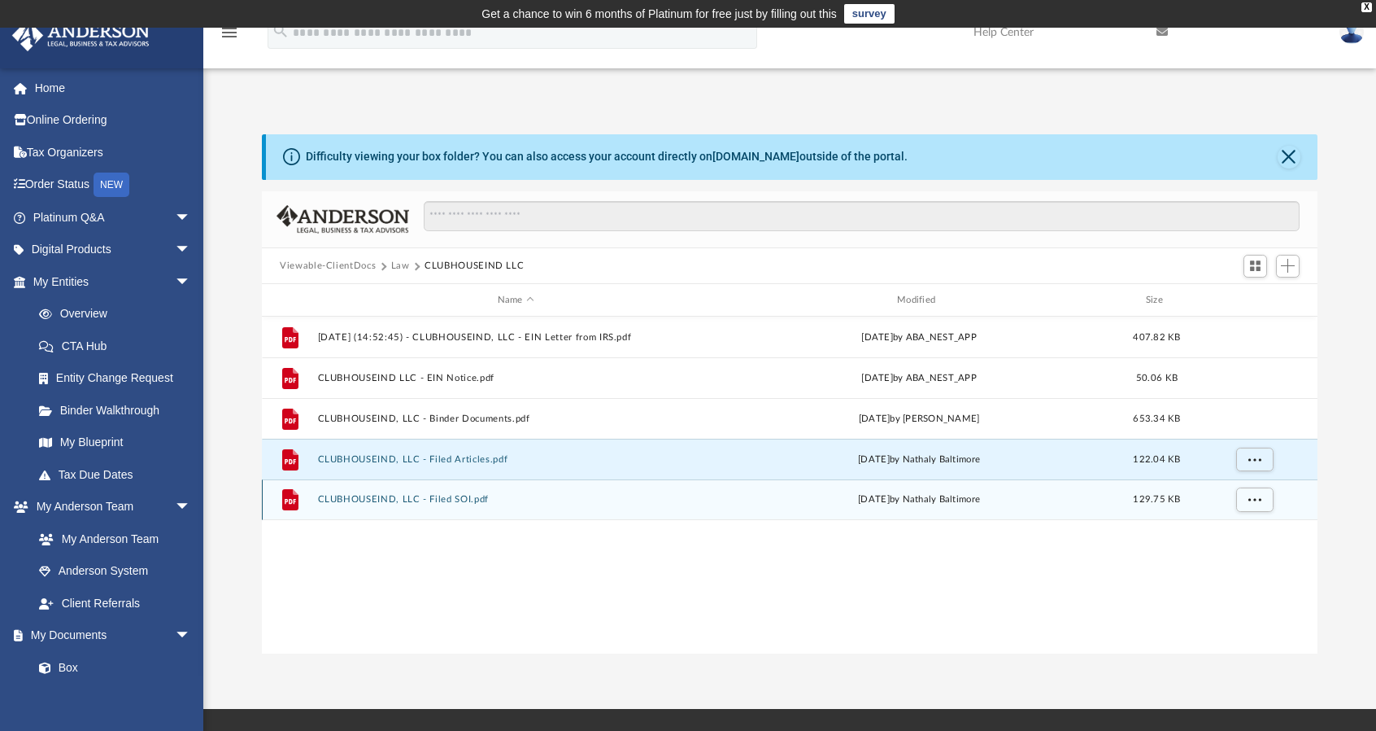
click at [400, 500] on button "CLUBHOUSEIND, LLC - Filed SOI.pdf" at bounding box center [516, 500] width 396 height 11
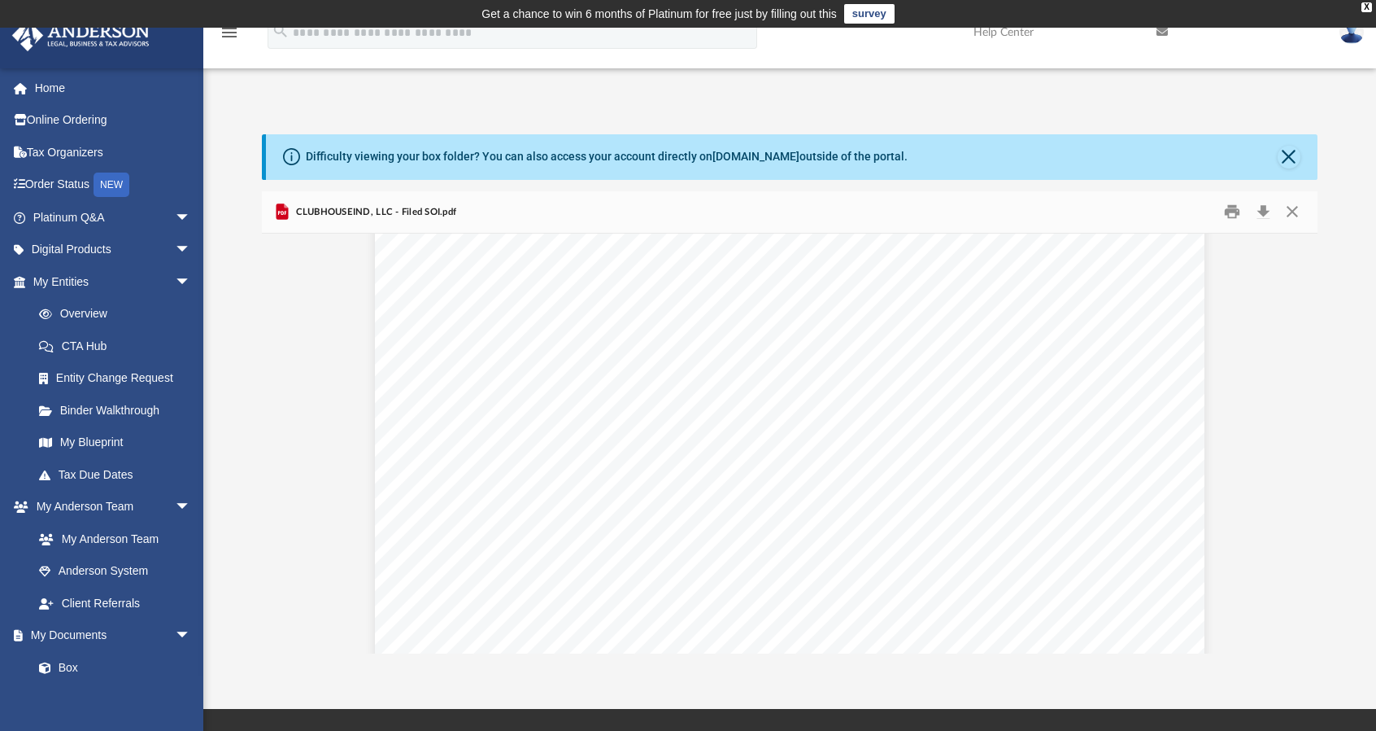
scroll to position [0, 0]
click at [1293, 162] on button "Close" at bounding box center [1289, 157] width 23 height 23
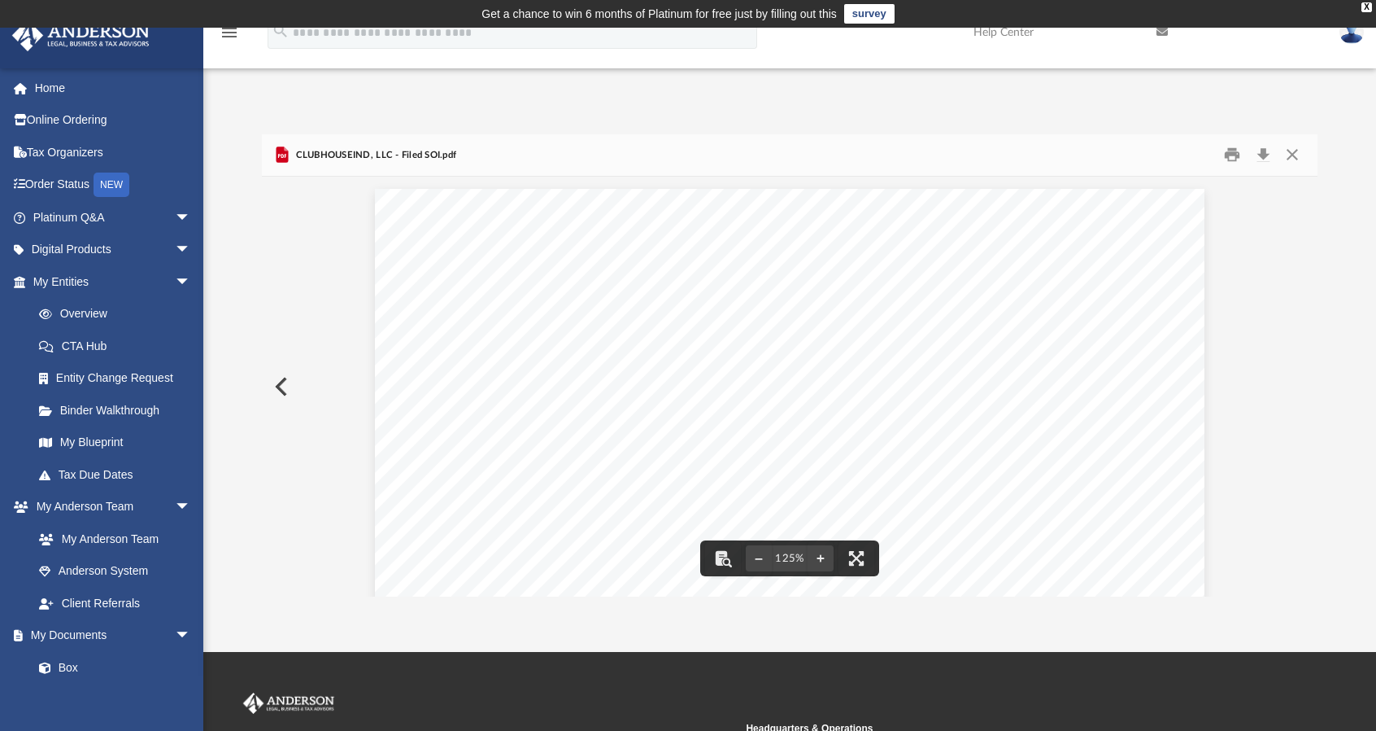
click at [286, 388] on button "Preview" at bounding box center [280, 387] width 36 height 46
